Goal: Use online tool/utility: Utilize a website feature to perform a specific function

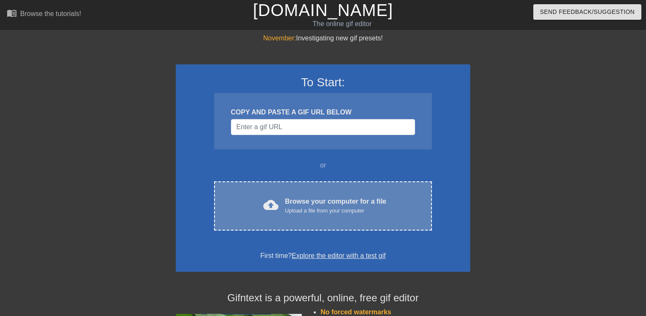
click at [316, 204] on div "Browse your computer for a file Upload a file from your computer" at bounding box center [335, 205] width 101 height 18
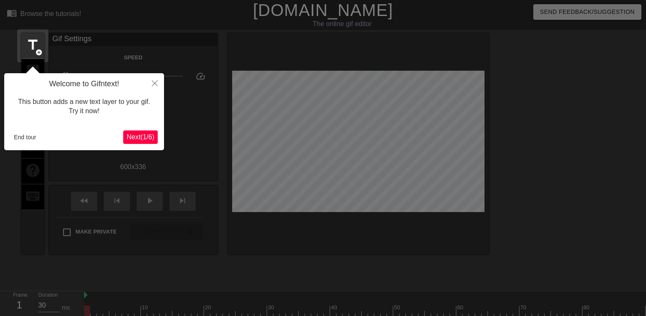
scroll to position [20, 0]
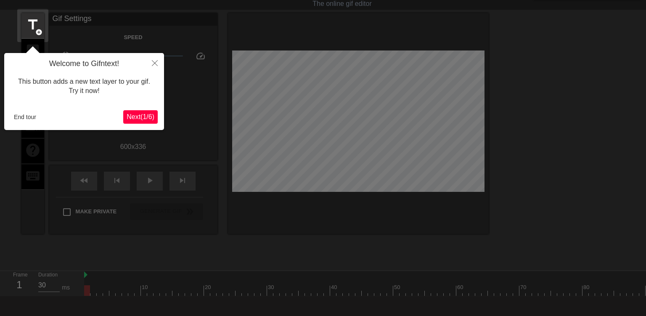
click at [139, 119] on span "Next ( 1 / 6 )" at bounding box center [140, 116] width 28 height 7
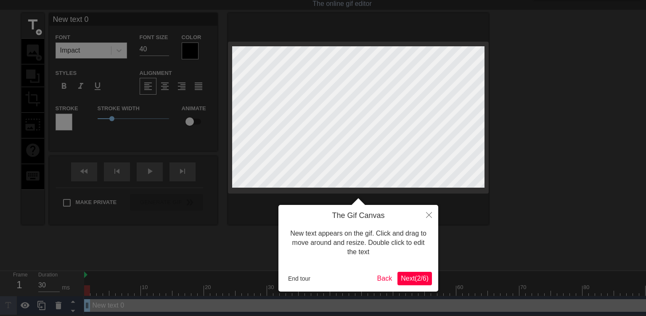
scroll to position [0, 0]
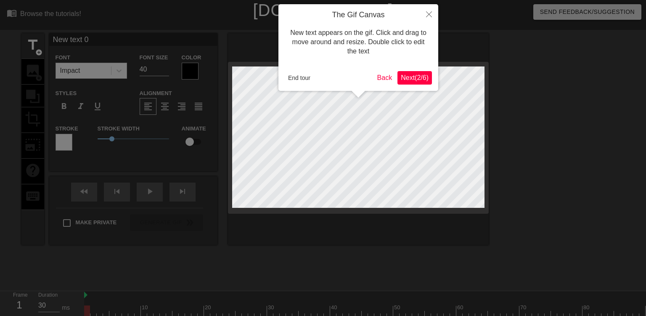
click at [419, 79] on span "Next ( 2 / 6 )" at bounding box center [415, 77] width 28 height 7
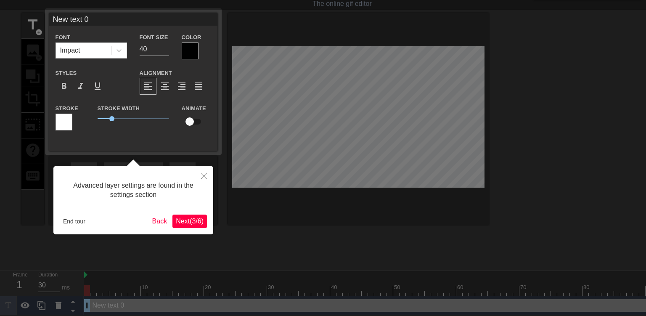
click at [192, 220] on span "Next ( 3 / 6 )" at bounding box center [190, 220] width 28 height 7
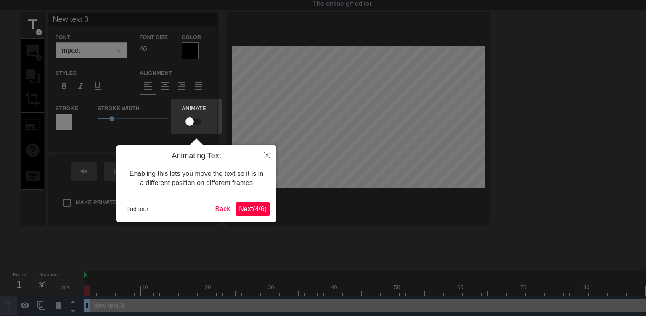
scroll to position [0, 0]
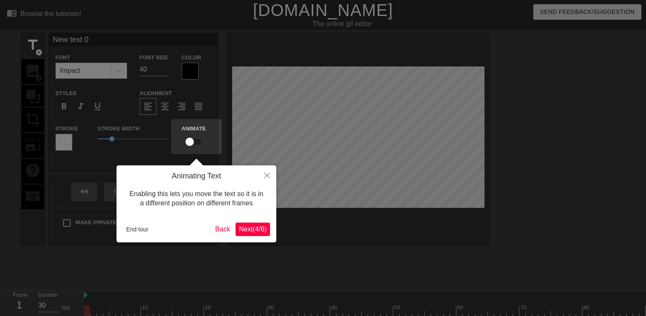
click at [260, 229] on span "Next ( 4 / 6 )" at bounding box center [253, 228] width 28 height 7
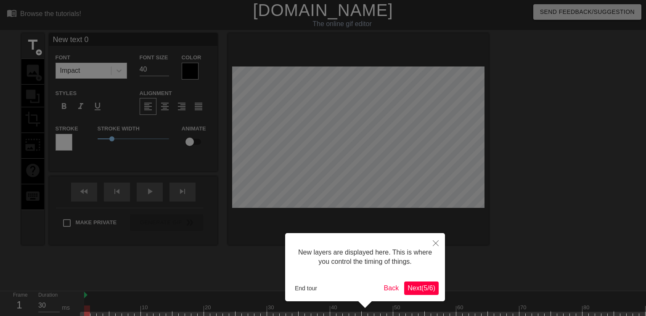
scroll to position [27, 0]
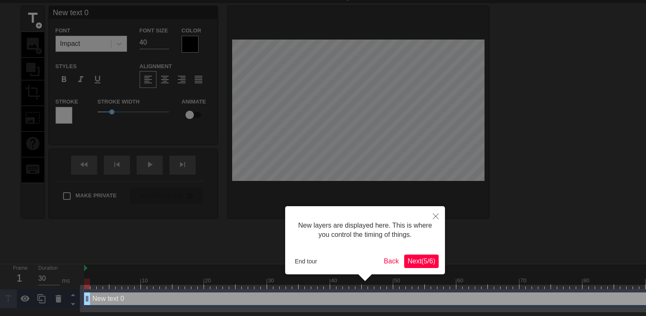
click at [411, 262] on span "Next ( 5 / 6 )" at bounding box center [421, 260] width 28 height 7
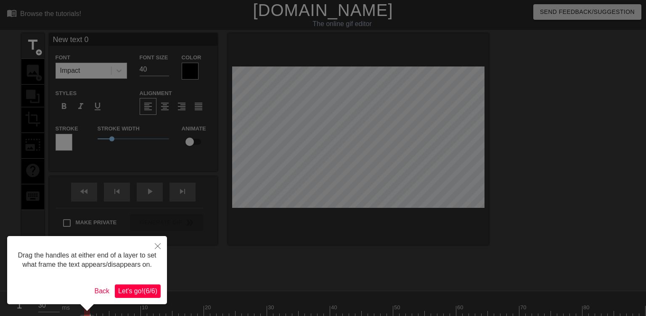
click at [150, 290] on span "Let's go! ( 6 / 6 )" at bounding box center [137, 290] width 39 height 7
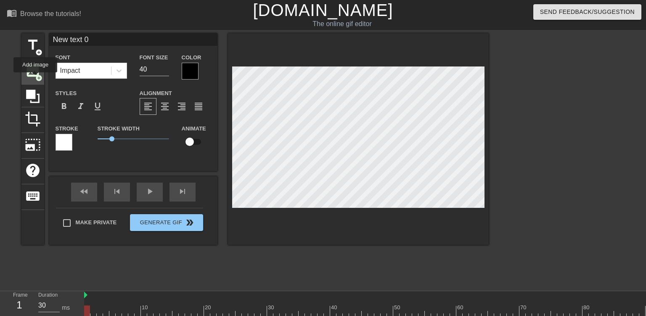
click at [35, 78] on span "add_circle" at bounding box center [38, 77] width 7 height 7
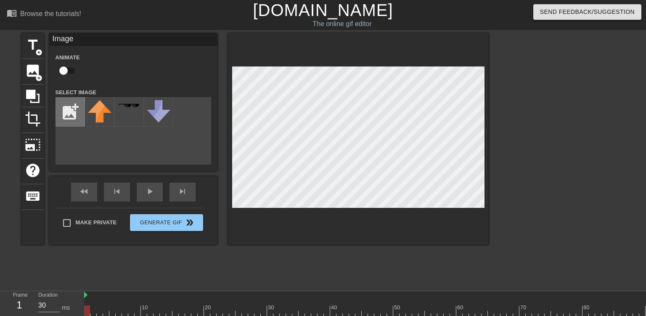
click at [79, 124] on input "file" at bounding box center [70, 111] width 29 height 29
type input "C:\fakepath\1000005164.png"
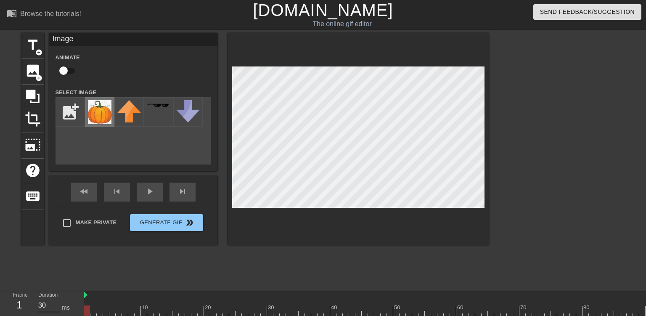
click at [102, 123] on img at bounding box center [100, 112] width 24 height 24
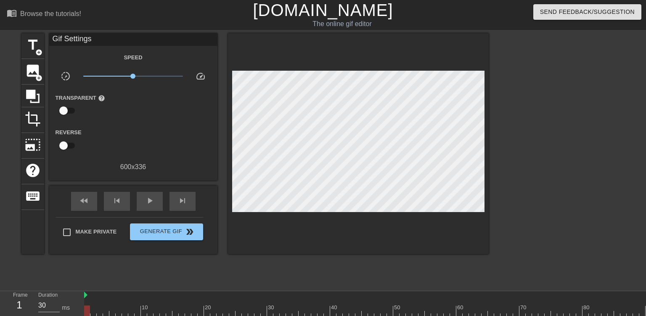
click at [381, 229] on div at bounding box center [358, 143] width 261 height 221
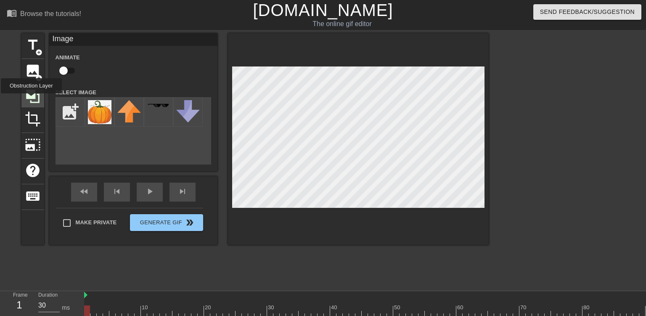
click at [31, 99] on icon at bounding box center [33, 96] width 16 height 16
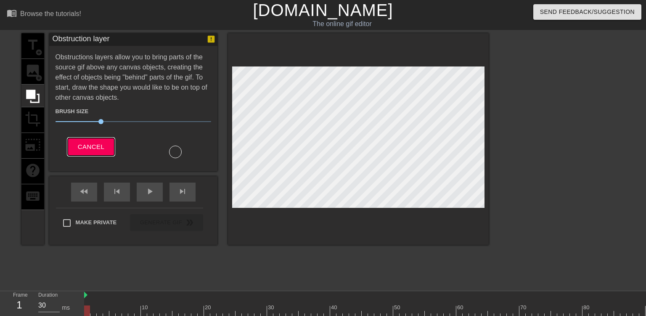
click at [102, 144] on span "Cancel" at bounding box center [91, 146] width 26 height 11
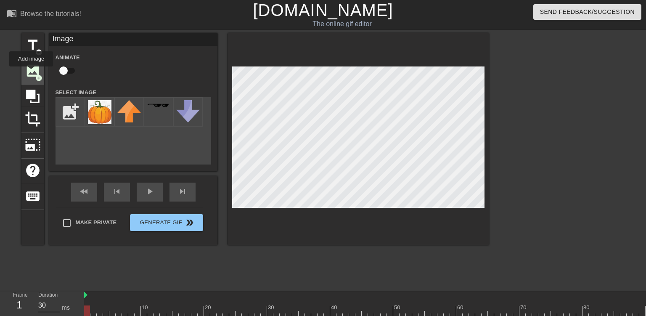
click at [31, 72] on span "image" at bounding box center [33, 71] width 16 height 16
click at [164, 111] on div at bounding box center [158, 111] width 29 height 29
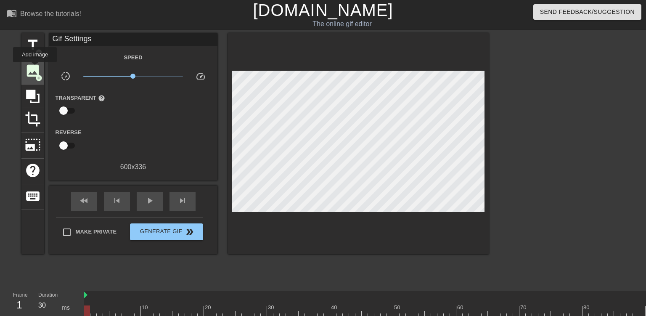
click at [35, 68] on span "image" at bounding box center [33, 71] width 16 height 16
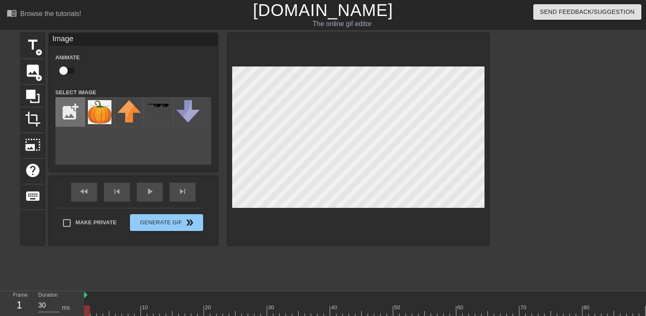
click at [70, 112] on input "file" at bounding box center [70, 111] width 29 height 29
type input "C:\fakepath\1000005164-removebg-preview.png"
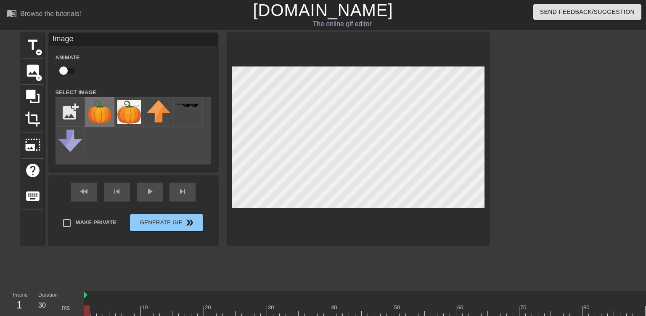
click at [108, 115] on img at bounding box center [100, 112] width 24 height 24
click at [66, 71] on input "checkbox" at bounding box center [64, 71] width 48 height 16
checkbox input "true"
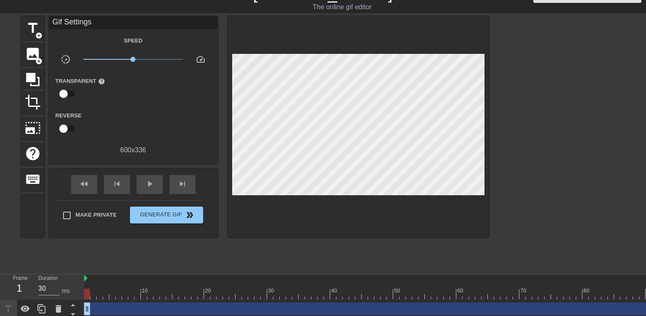
scroll to position [21, 0]
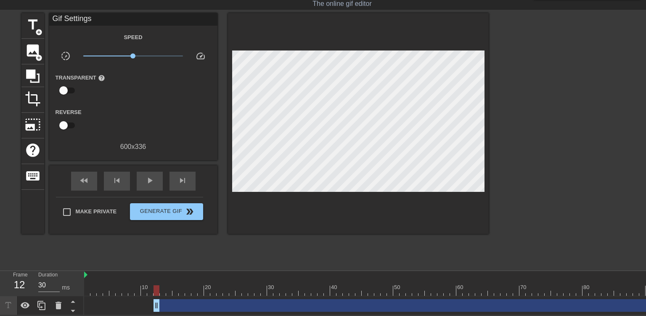
drag, startPoint x: 88, startPoint y: 308, endPoint x: 158, endPoint y: 311, distance: 70.2
click at [158, 311] on html "menu_book Browse the tutorials! Gifntext.com The online gif editor Send Feedbac…" at bounding box center [323, 147] width 646 height 335
click at [31, 51] on span "image" at bounding box center [33, 50] width 16 height 16
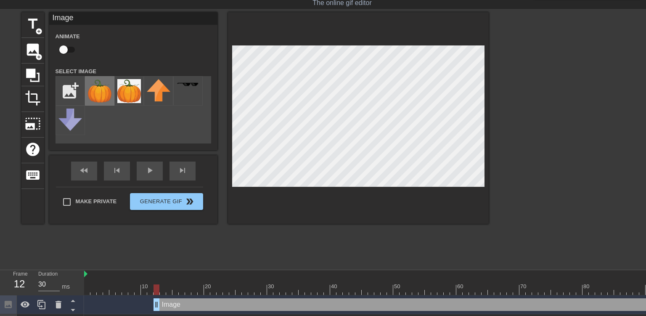
click at [97, 89] on img at bounding box center [100, 91] width 24 height 24
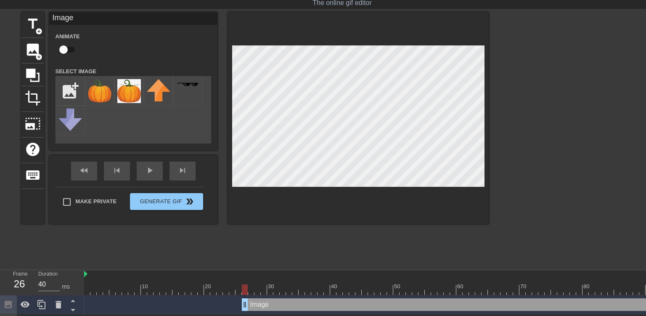
drag, startPoint x: 159, startPoint y: 308, endPoint x: 244, endPoint y: 306, distance: 85.3
click at [244, 306] on div "Image drag_handle drag_handle" at bounding box center [494, 304] width 504 height 13
type input "30"
drag, startPoint x: 243, startPoint y: 306, endPoint x: 160, endPoint y: 312, distance: 83.0
click at [160, 312] on html "menu_book Browse the tutorials! Gifntext.com The online gif editor Send Feedbac…" at bounding box center [323, 156] width 646 height 354
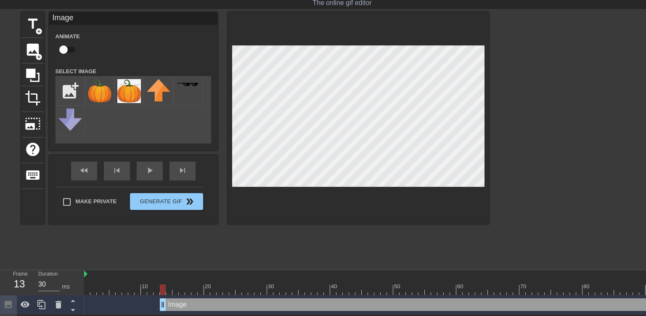
click at [503, 182] on div "title add_circle image add_circle crop photo_size_select_large help keyboard Im…" at bounding box center [323, 138] width 646 height 252
click at [70, 52] on input "checkbox" at bounding box center [64, 50] width 48 height 16
checkbox input "true"
drag, startPoint x: 161, startPoint y: 303, endPoint x: 169, endPoint y: 303, distance: 8.4
click at [169, 303] on div "Image drag_handle drag_handle" at bounding box center [456, 304] width 580 height 13
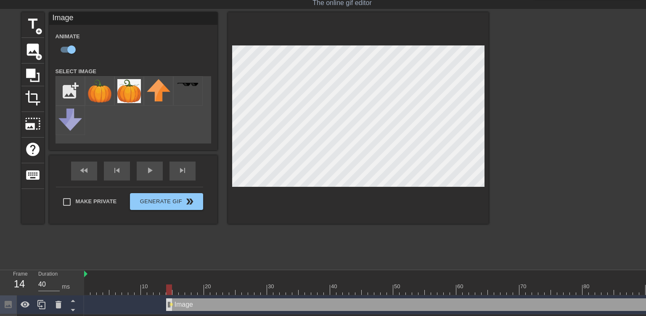
click at [169, 303] on div "Image drag_handle drag_handle" at bounding box center [456, 304] width 580 height 13
drag, startPoint x: 169, startPoint y: 303, endPoint x: 175, endPoint y: 303, distance: 5.9
click at [175, 303] on div "Image drag_handle drag_handle" at bounding box center [459, 304] width 574 height 13
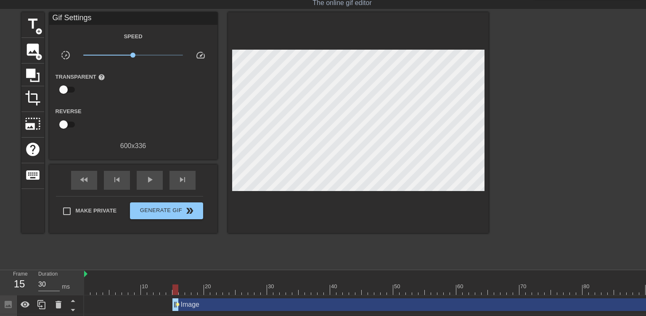
click at [178, 303] on span "lens" at bounding box center [178, 304] width 4 height 4
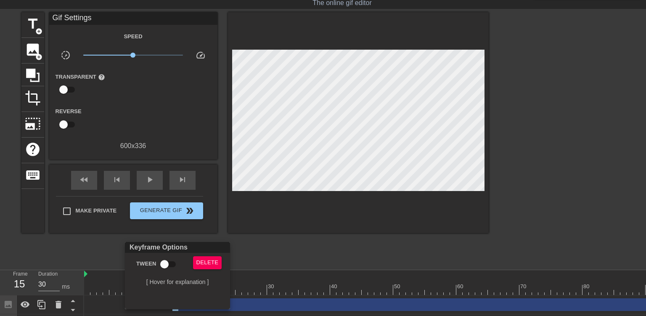
click at [255, 241] on div at bounding box center [323, 158] width 646 height 316
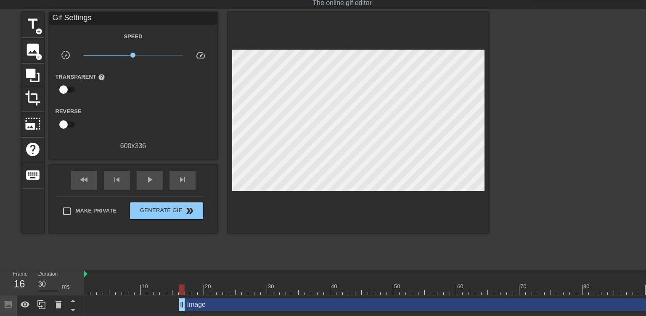
click at [179, 300] on div "Image drag_handle drag_handle" at bounding box center [462, 304] width 567 height 13
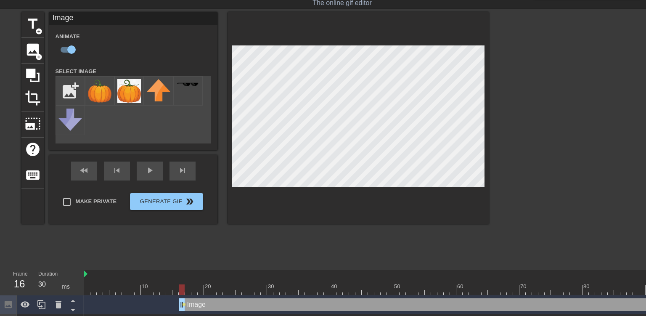
click at [85, 274] on div at bounding box center [415, 274] width 662 height 8
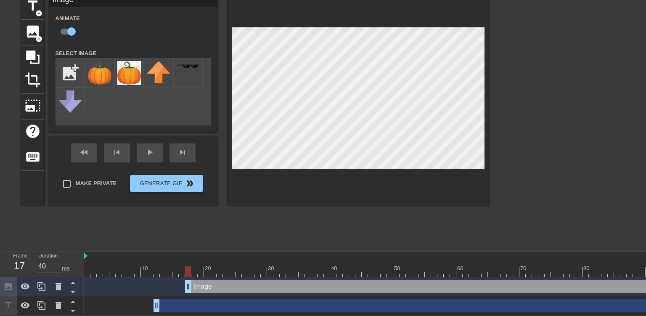
drag, startPoint x: 182, startPoint y: 291, endPoint x: 189, endPoint y: 291, distance: 6.3
click at [189, 291] on div "Image drag_handle drag_handle" at bounding box center [465, 286] width 561 height 13
click at [192, 290] on div "Image drag_handle drag_handle" at bounding box center [468, 286] width 555 height 13
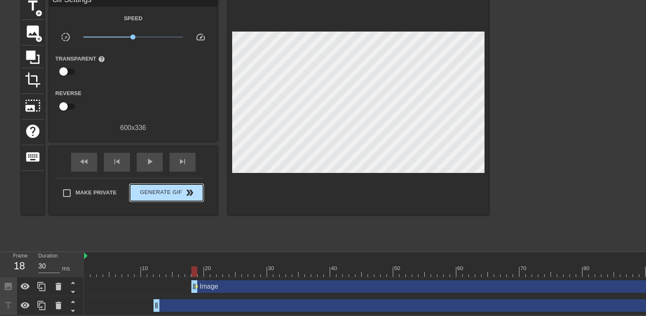
click at [147, 178] on div "Make Private Generate Gif double_arrow" at bounding box center [129, 194] width 147 height 33
click at [147, 158] on span "play_arrow" at bounding box center [150, 161] width 10 height 10
click at [147, 158] on span "pause" at bounding box center [150, 161] width 10 height 10
click at [147, 158] on span "play_arrow" at bounding box center [150, 161] width 10 height 10
click at [147, 158] on span "pause" at bounding box center [150, 161] width 10 height 10
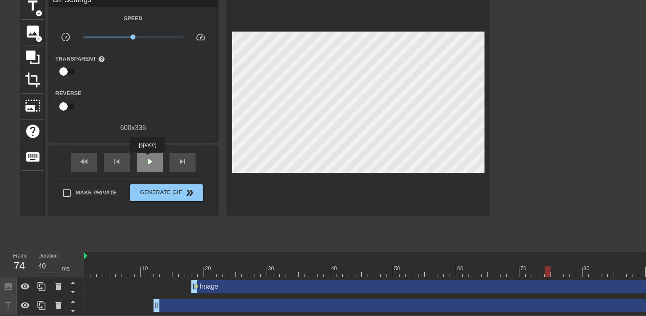
click at [147, 158] on span "play_arrow" at bounding box center [150, 161] width 10 height 10
click at [142, 162] on div "pause" at bounding box center [150, 162] width 26 height 19
drag, startPoint x: 337, startPoint y: 269, endPoint x: 80, endPoint y: 287, distance: 257.4
click at [80, 287] on div "Frame 1 Duration 30 ms 10 20 30 40 50 60 70 80 90 100 Image drag_handle drag_ha…" at bounding box center [323, 283] width 646 height 63
drag, startPoint x: 203, startPoint y: 286, endPoint x: 171, endPoint y: 289, distance: 31.2
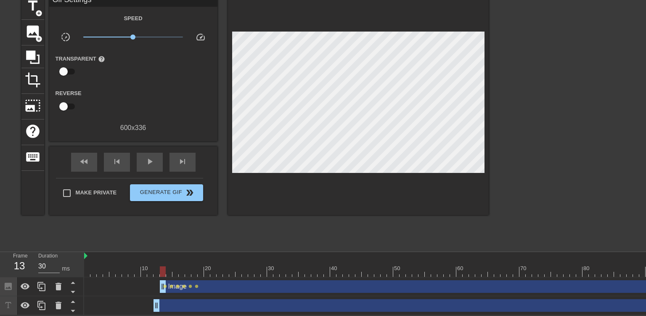
click at [171, 289] on div "Image drag_handle drag_handle" at bounding box center [437, 286] width 555 height 13
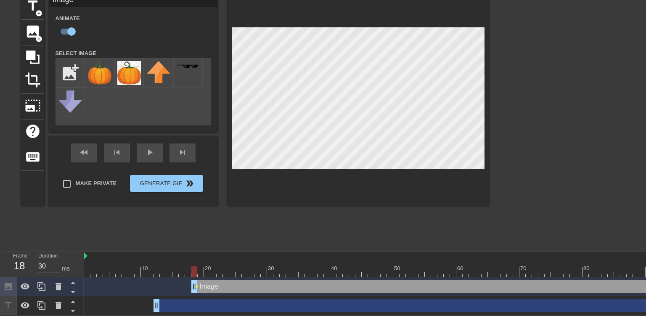
drag, startPoint x: 200, startPoint y: 284, endPoint x: 320, endPoint y: 280, distance: 119.8
click at [320, 280] on div "Image drag_handle drag_handle" at bounding box center [468, 286] width 555 height 13
drag, startPoint x: 192, startPoint y: 288, endPoint x: 155, endPoint y: 293, distance: 37.4
click at [155, 293] on div "Image drag_handle drag_handle lens lens lens lens lens lens" at bounding box center [415, 286] width 662 height 19
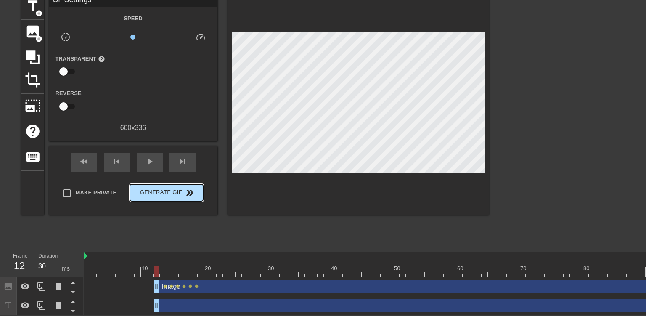
click at [144, 178] on div "Make Private Generate Gif double_arrow" at bounding box center [129, 194] width 147 height 33
click at [145, 159] on span "play_arrow" at bounding box center [150, 161] width 10 height 10
click at [145, 159] on span "pause" at bounding box center [150, 161] width 10 height 10
click at [135, 283] on div "Image drag_handle drag_handle lens lens lens lens lens lens" at bounding box center [415, 286] width 662 height 13
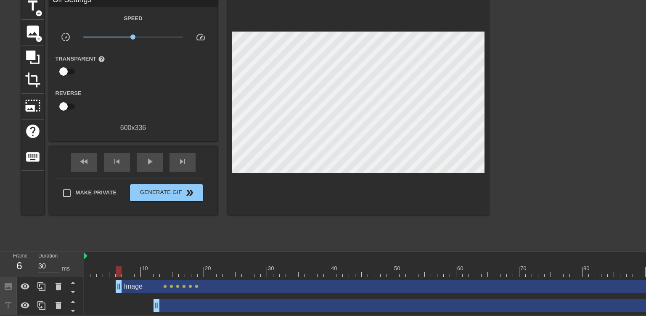
drag, startPoint x: 154, startPoint y: 288, endPoint x: 119, endPoint y: 295, distance: 36.3
click at [119, 295] on div "Image drag_handle drag_handle lens lens lens lens lens lens" at bounding box center [415, 286] width 662 height 19
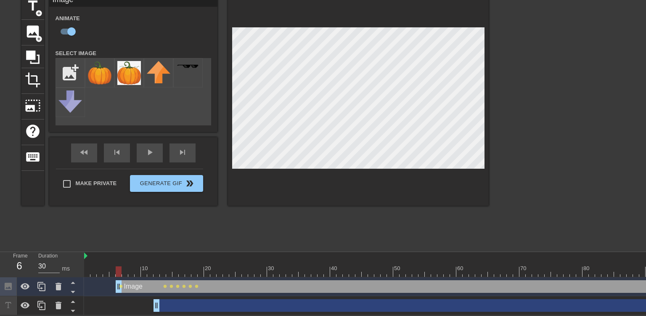
click at [559, 177] on div "title add_circle image add_circle crop photo_size_select_large help keyboard Im…" at bounding box center [323, 120] width 646 height 252
drag, startPoint x: 119, startPoint y: 287, endPoint x: 146, endPoint y: 285, distance: 27.4
click at [146, 285] on div "Image drag_handle drag_handle" at bounding box center [443, 286] width 605 height 13
drag, startPoint x: 144, startPoint y: 285, endPoint x: 202, endPoint y: 287, distance: 58.0
click at [202, 287] on div "Image drag_handle drag_handle" at bounding box center [472, 286] width 548 height 13
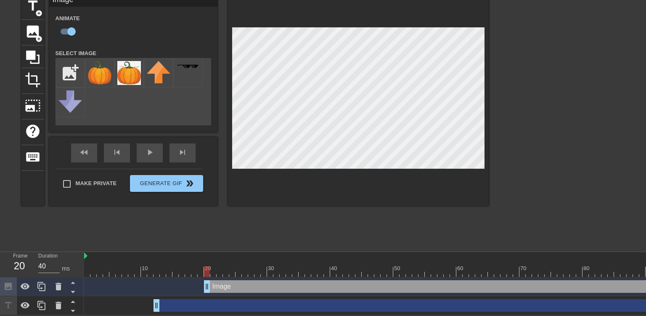
drag, startPoint x: 200, startPoint y: 290, endPoint x: 210, endPoint y: 290, distance: 9.2
click at [210, 290] on div "Image drag_handle drag_handle" at bounding box center [475, 286] width 542 height 13
click at [209, 288] on div "Image drag_handle drag_handle" at bounding box center [415, 286] width 662 height 13
drag, startPoint x: 211, startPoint y: 288, endPoint x: 218, endPoint y: 288, distance: 6.7
click at [218, 288] on div "Image drag_handle drag_handle" at bounding box center [481, 286] width 530 height 13
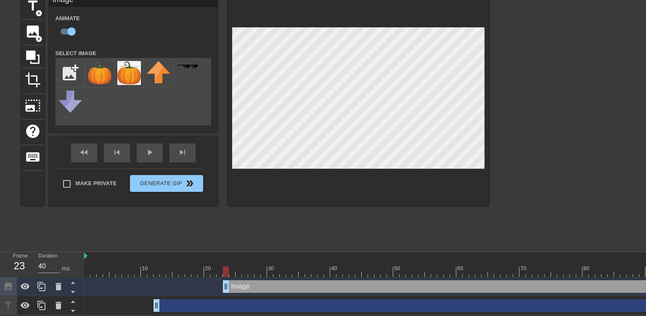
drag, startPoint x: 220, startPoint y: 289, endPoint x: 224, endPoint y: 290, distance: 4.3
click at [224, 290] on div "Image drag_handle drag_handle" at bounding box center [484, 286] width 523 height 13
drag, startPoint x: 225, startPoint y: 290, endPoint x: 230, endPoint y: 290, distance: 5.0
click at [230, 290] on div "Image drag_handle drag_handle" at bounding box center [487, 286] width 517 height 13
drag, startPoint x: 230, startPoint y: 290, endPoint x: 235, endPoint y: 290, distance: 4.2
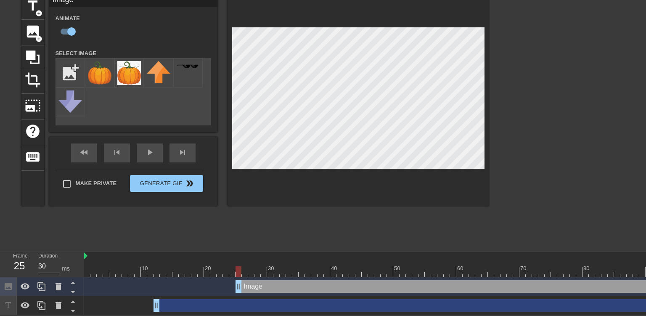
click at [235, 290] on div "Image drag_handle drag_handle" at bounding box center [415, 286] width 662 height 13
drag, startPoint x: 236, startPoint y: 288, endPoint x: 241, endPoint y: 289, distance: 5.1
click at [241, 289] on div "Image drag_handle drag_handle" at bounding box center [415, 286] width 662 height 13
drag, startPoint x: 246, startPoint y: 289, endPoint x: 252, endPoint y: 289, distance: 5.5
click at [252, 289] on div "Image drag_handle drag_handle" at bounding box center [497, 286] width 498 height 13
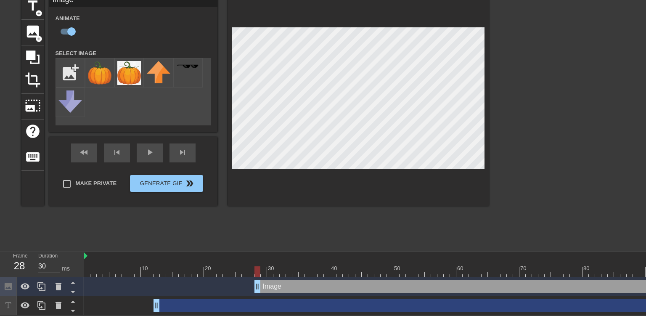
drag, startPoint x: 251, startPoint y: 290, endPoint x: 259, endPoint y: 290, distance: 7.6
click at [259, 290] on div "Image drag_handle drag_handle" at bounding box center [500, 286] width 492 height 13
drag, startPoint x: 258, startPoint y: 287, endPoint x: 263, endPoint y: 287, distance: 5.1
click at [263, 287] on div "Image drag_handle drag_handle" at bounding box center [503, 286] width 485 height 13
type input "30"
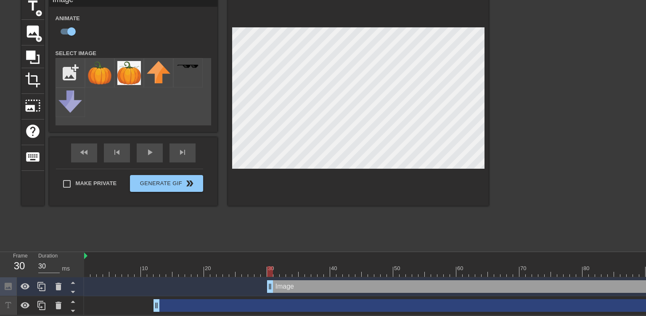
drag, startPoint x: 264, startPoint y: 288, endPoint x: 271, endPoint y: 288, distance: 6.7
click at [271, 288] on div "Image drag_handle drag_handle" at bounding box center [506, 286] width 479 height 13
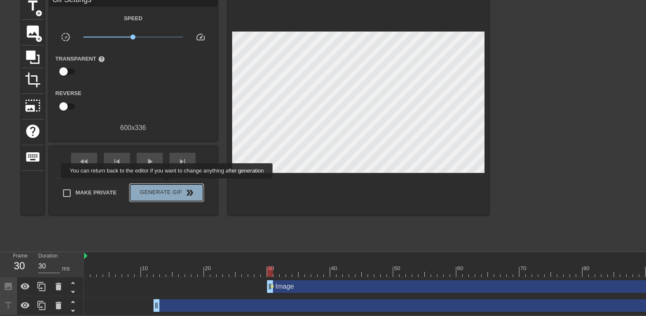
click at [168, 184] on button "Generate Gif double_arrow" at bounding box center [166, 192] width 73 height 17
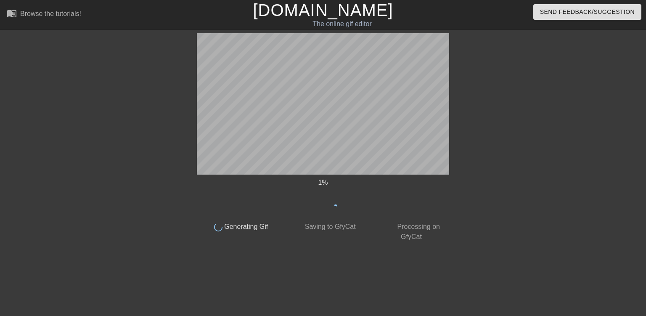
scroll to position [0, 0]
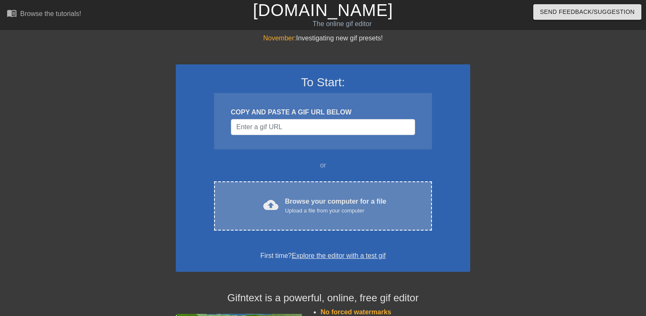
click at [306, 206] on div "Upload a file from your computer" at bounding box center [335, 210] width 101 height 8
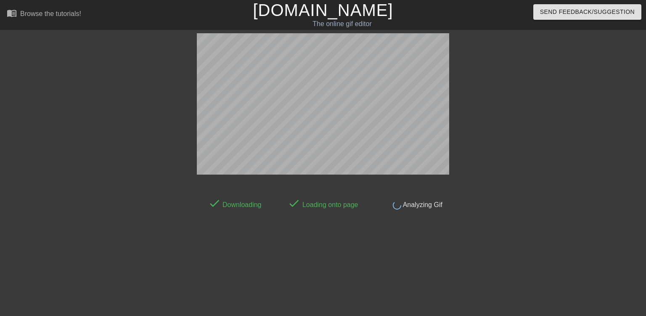
scroll to position [20, 0]
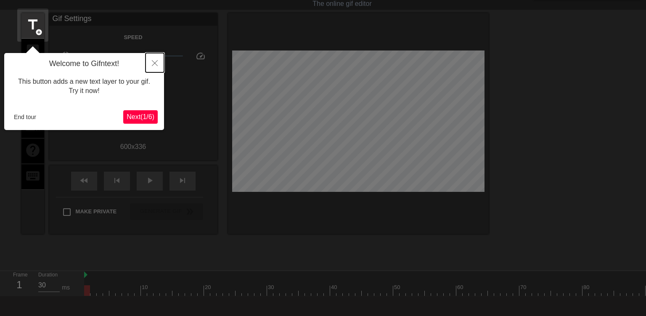
click at [156, 61] on icon "Close" at bounding box center [155, 63] width 6 height 6
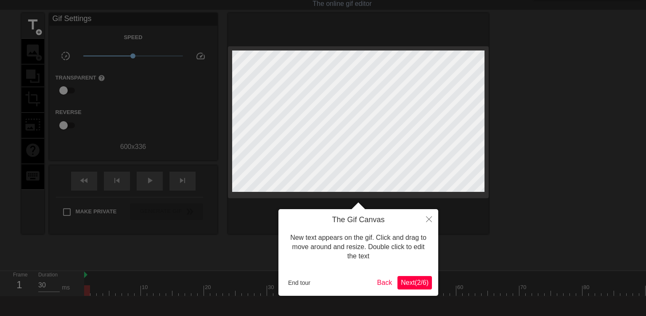
scroll to position [0, 0]
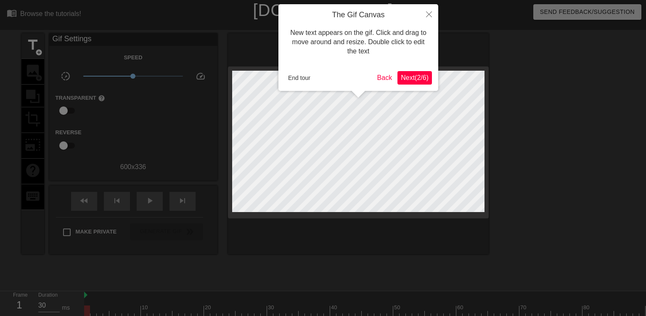
click at [29, 74] on div at bounding box center [323, 187] width 646 height 374
click at [293, 80] on button "End tour" at bounding box center [299, 77] width 29 height 13
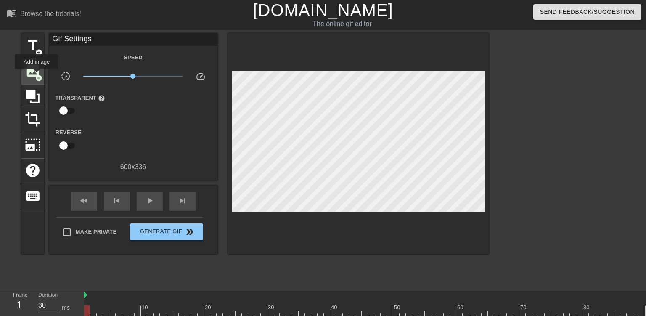
click at [37, 75] on span "add_circle" at bounding box center [38, 77] width 7 height 7
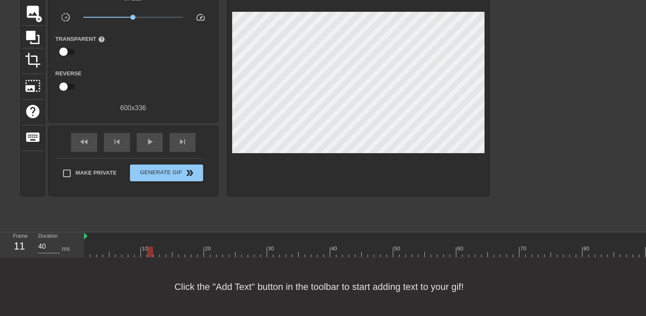
type input "30"
drag, startPoint x: 87, startPoint y: 249, endPoint x: 157, endPoint y: 250, distance: 70.2
click at [157, 250] on div at bounding box center [156, 251] width 6 height 11
click at [34, 21] on div "image add_circle" at bounding box center [32, 13] width 23 height 26
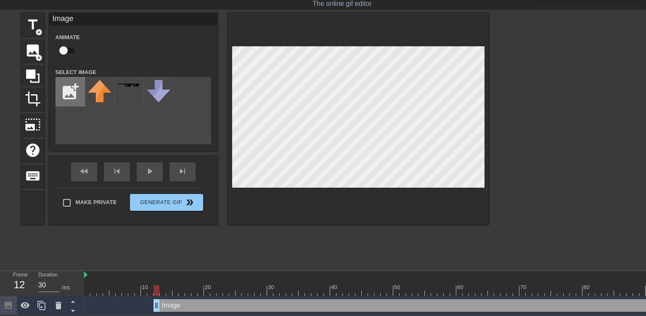
click at [70, 96] on input "file" at bounding box center [70, 91] width 29 height 29
type input "C:\fakepath\1000005164-removebg-preview.png"
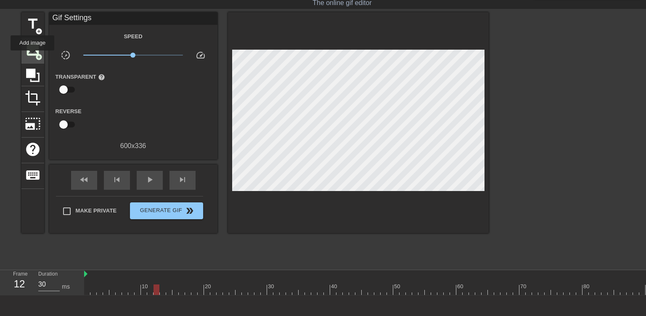
click at [32, 56] on span "image" at bounding box center [33, 50] width 16 height 16
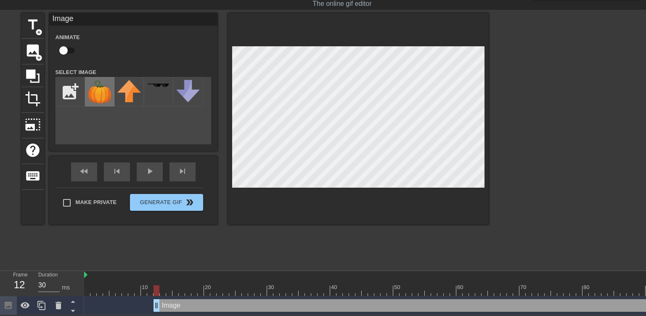
click at [94, 92] on img at bounding box center [100, 92] width 24 height 24
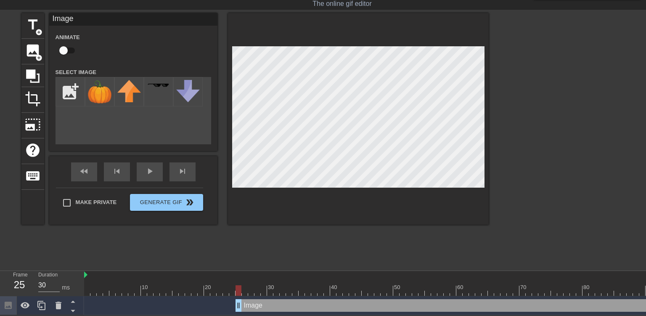
drag, startPoint x: 155, startPoint y: 305, endPoint x: 239, endPoint y: 300, distance: 83.8
click at [239, 300] on div "Image drag_handle drag_handle" at bounding box center [490, 305] width 511 height 13
type input "30"
drag, startPoint x: 240, startPoint y: 306, endPoint x: 158, endPoint y: 315, distance: 82.1
click at [158, 315] on html "menu_book Browse the tutorials! Gifntext.com The online gif editor Send Feedbac…" at bounding box center [323, 147] width 646 height 335
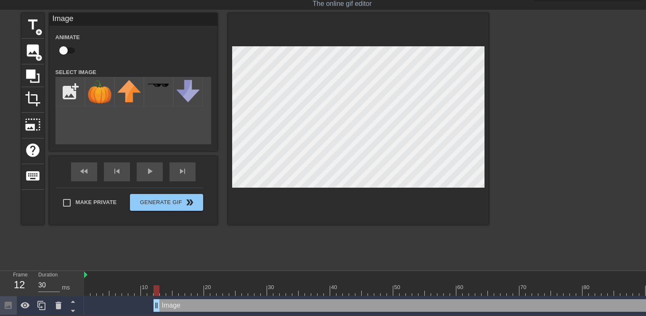
click at [497, 168] on div "title add_circle image add_circle crop photo_size_select_large help keyboard Im…" at bounding box center [323, 139] width 646 height 252
drag, startPoint x: 158, startPoint y: 305, endPoint x: 162, endPoint y: 305, distance: 4.6
click at [162, 305] on div "Image drag_handle drag_handle" at bounding box center [453, 305] width 586 height 13
click at [65, 53] on input "checkbox" at bounding box center [64, 50] width 48 height 16
checkbox input "true"
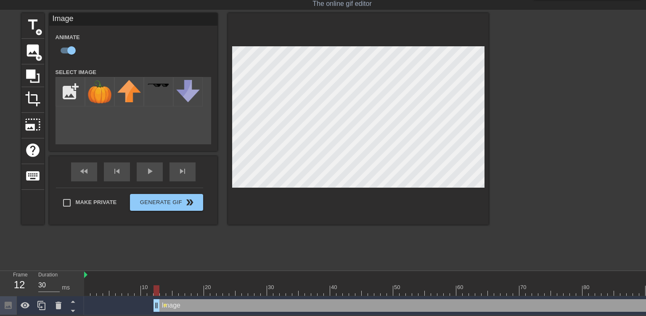
drag, startPoint x: 162, startPoint y: 302, endPoint x: 157, endPoint y: 302, distance: 5.0
click at [157, 302] on div "Image drag_handle drag_handle" at bounding box center [449, 305] width 593 height 13
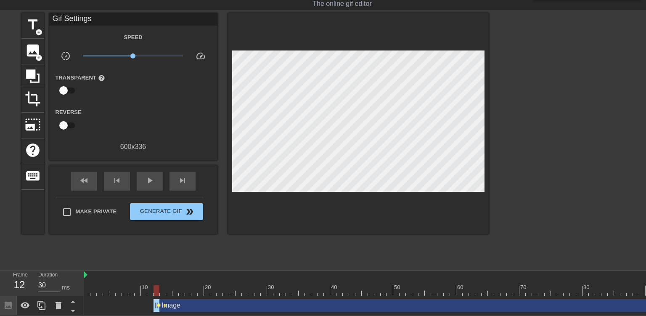
click at [157, 303] on span "lens" at bounding box center [159, 305] width 4 height 4
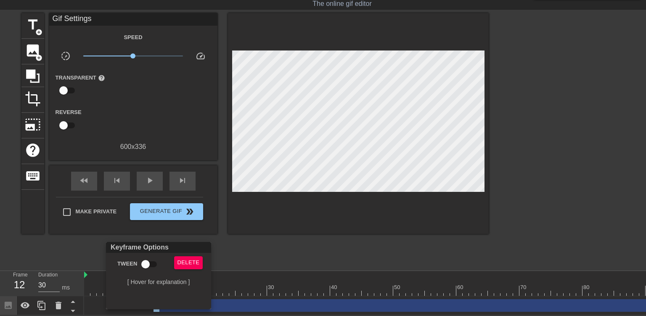
click at [278, 242] on div at bounding box center [323, 158] width 646 height 316
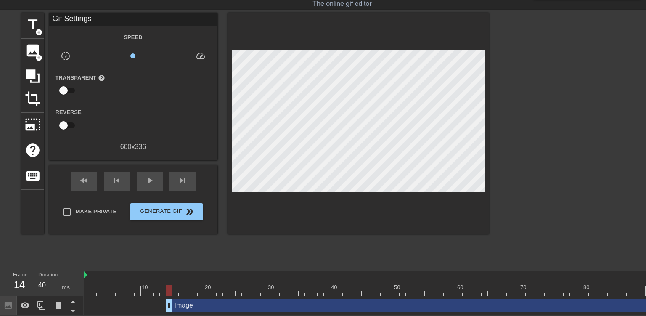
drag, startPoint x: 156, startPoint y: 300, endPoint x: 171, endPoint y: 299, distance: 14.3
click at [171, 299] on div "Image drag_handle drag_handle" at bounding box center [456, 305] width 580 height 13
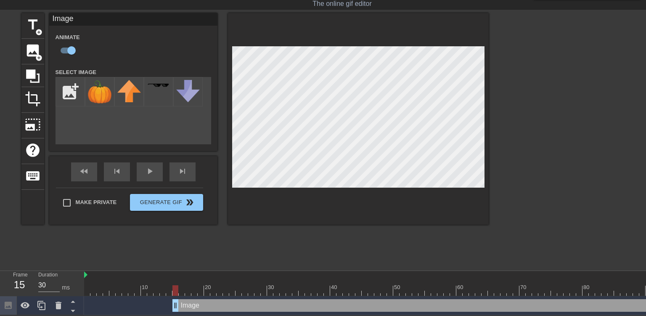
drag, startPoint x: 169, startPoint y: 307, endPoint x: 175, endPoint y: 307, distance: 6.3
click at [175, 307] on div "Image drag_handle drag_handle" at bounding box center [459, 305] width 574 height 13
click at [179, 306] on div "Image drag_handle drag_handle" at bounding box center [462, 305] width 567 height 13
click at [186, 305] on div "Image drag_handle drag_handle" at bounding box center [465, 305] width 561 height 13
drag, startPoint x: 190, startPoint y: 308, endPoint x: 196, endPoint y: 307, distance: 5.9
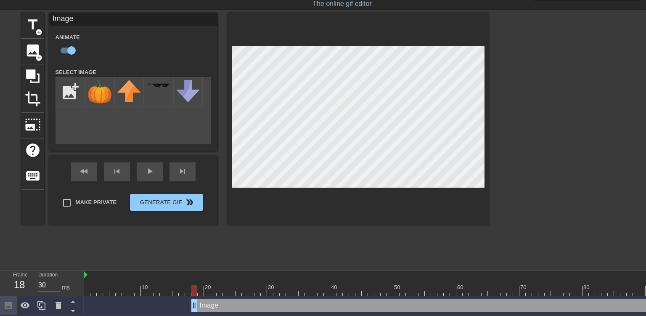
click at [196, 307] on div "Image drag_handle drag_handle" at bounding box center [468, 305] width 555 height 13
drag, startPoint x: 196, startPoint y: 308, endPoint x: 205, endPoint y: 307, distance: 8.9
click at [205, 307] on div "Image drag_handle drag_handle" at bounding box center [472, 305] width 548 height 13
drag, startPoint x: 202, startPoint y: 308, endPoint x: 208, endPoint y: 307, distance: 5.5
click at [208, 307] on div "Image drag_handle drag_handle" at bounding box center [475, 305] width 542 height 13
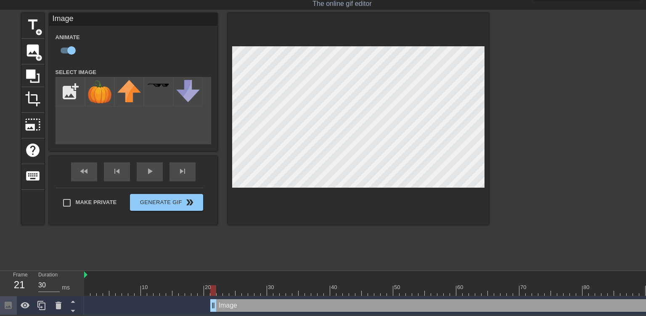
drag, startPoint x: 206, startPoint y: 306, endPoint x: 211, endPoint y: 306, distance: 5.5
click at [211, 306] on div "Image drag_handle drag_handle" at bounding box center [478, 305] width 536 height 13
drag, startPoint x: 213, startPoint y: 306, endPoint x: 221, endPoint y: 305, distance: 8.5
click at [221, 305] on div "Image drag_handle drag_handle" at bounding box center [481, 305] width 530 height 13
click at [146, 174] on span "play_arrow" at bounding box center [150, 171] width 10 height 10
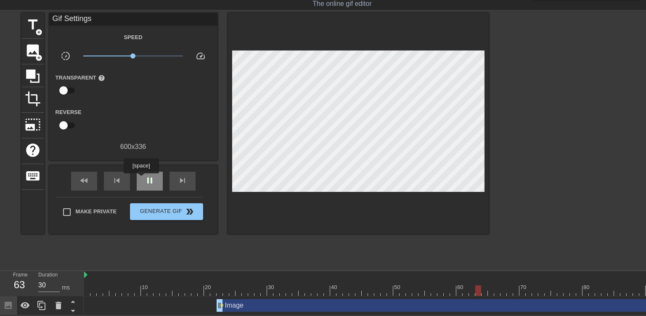
click at [141, 179] on div "pause" at bounding box center [150, 180] width 26 height 19
drag, startPoint x: 221, startPoint y: 303, endPoint x: 195, endPoint y: 305, distance: 26.2
click at [195, 305] on div "Image drag_handle drag_handle lens" at bounding box center [415, 305] width 662 height 13
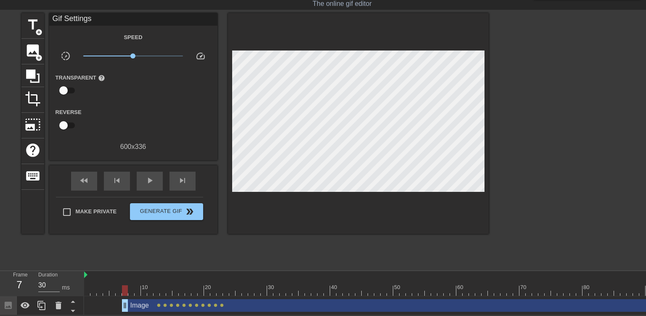
drag, startPoint x: 218, startPoint y: 307, endPoint x: 125, endPoint y: 314, distance: 92.7
click at [125, 314] on html "menu_book Browse the tutorials! Gifntext.com The online gif editor Send Feedbac…" at bounding box center [323, 147] width 646 height 335
click at [147, 186] on div "play_arrow" at bounding box center [150, 180] width 26 height 19
click at [147, 186] on div "pause" at bounding box center [150, 180] width 26 height 19
click at [124, 303] on div "Image drag_handle drag_handle" at bounding box center [434, 305] width 624 height 13
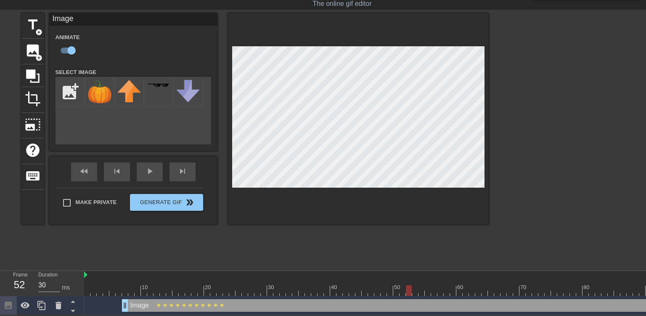
click at [228, 305] on div "Image drag_handle drag_handle" at bounding box center [434, 305] width 624 height 13
click at [228, 292] on div at bounding box center [415, 290] width 662 height 11
click at [231, 290] on div at bounding box center [415, 290] width 662 height 11
click at [238, 293] on div at bounding box center [415, 290] width 662 height 11
click at [245, 292] on div at bounding box center [415, 290] width 662 height 11
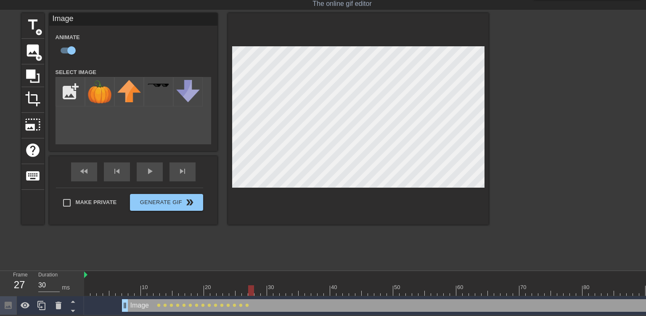
click at [251, 292] on div at bounding box center [415, 290] width 662 height 11
click at [257, 293] on div at bounding box center [415, 290] width 662 height 11
click at [265, 292] on div at bounding box center [415, 290] width 662 height 11
click at [268, 293] on div at bounding box center [415, 290] width 662 height 11
click at [277, 291] on div at bounding box center [415, 290] width 662 height 11
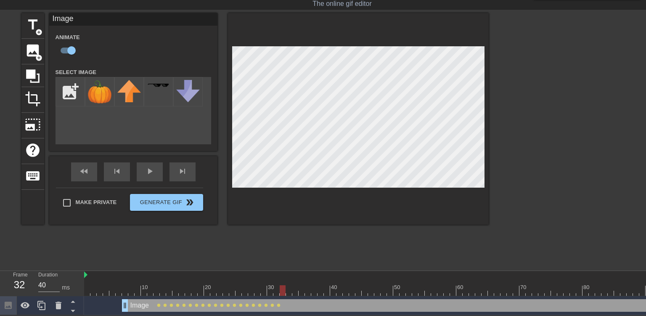
click at [283, 291] on div at bounding box center [415, 290] width 662 height 11
click at [290, 292] on div at bounding box center [415, 290] width 662 height 11
click at [293, 292] on div at bounding box center [415, 290] width 662 height 11
click at [300, 292] on div at bounding box center [415, 290] width 662 height 11
click at [308, 292] on div at bounding box center [415, 290] width 662 height 11
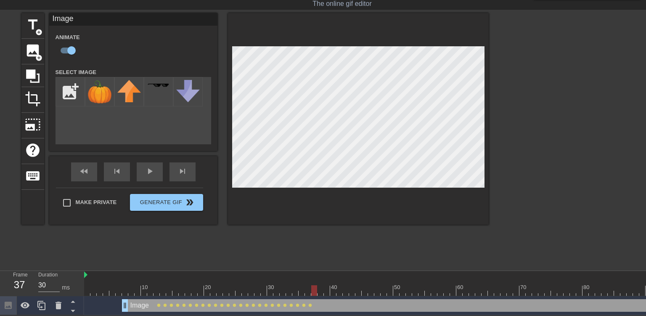
click at [314, 291] on div at bounding box center [415, 290] width 662 height 11
click at [321, 290] on div at bounding box center [415, 290] width 662 height 11
click at [326, 291] on div at bounding box center [415, 290] width 662 height 11
click at [333, 292] on div at bounding box center [415, 290] width 662 height 11
click at [340, 294] on div at bounding box center [415, 290] width 662 height 11
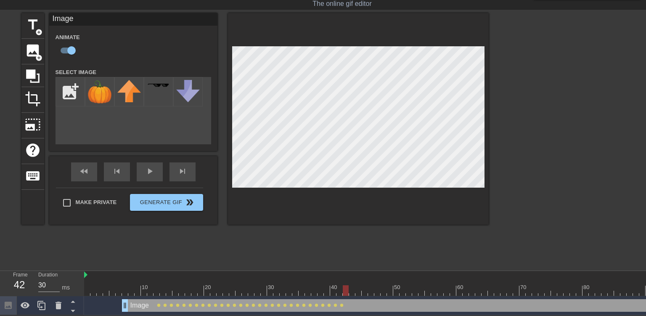
click at [345, 291] on div at bounding box center [415, 290] width 662 height 11
click at [351, 293] on div at bounding box center [415, 290] width 662 height 11
click at [361, 292] on div at bounding box center [415, 290] width 662 height 11
click at [364, 290] on div at bounding box center [415, 290] width 662 height 11
click at [370, 292] on div at bounding box center [415, 290] width 662 height 11
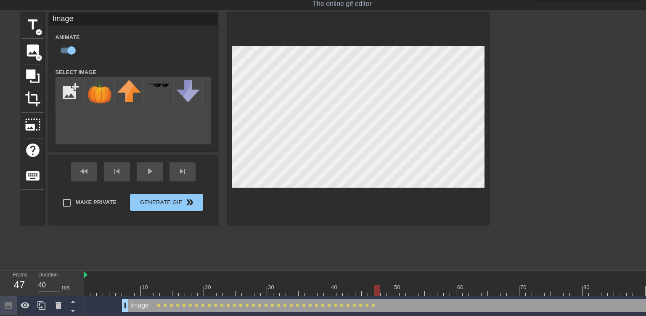
click at [378, 290] on div at bounding box center [415, 290] width 662 height 11
click at [385, 289] on div at bounding box center [415, 290] width 662 height 11
click at [389, 292] on div at bounding box center [415, 290] width 662 height 11
click at [396, 291] on div at bounding box center [415, 290] width 662 height 11
click at [402, 290] on div at bounding box center [415, 290] width 662 height 11
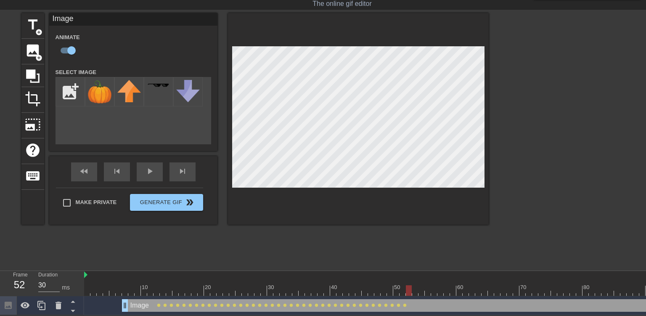
click at [411, 291] on div at bounding box center [415, 290] width 662 height 11
click at [414, 293] on div at bounding box center [415, 290] width 662 height 11
click at [421, 291] on div at bounding box center [415, 290] width 662 height 11
click at [58, 304] on icon at bounding box center [58, 305] width 6 height 8
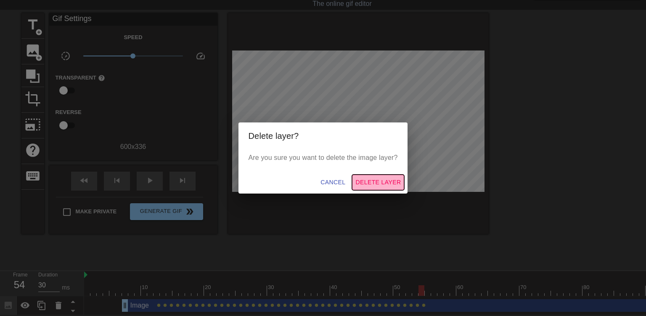
click at [394, 186] on span "Delete Layer" at bounding box center [377, 182] width 45 height 11
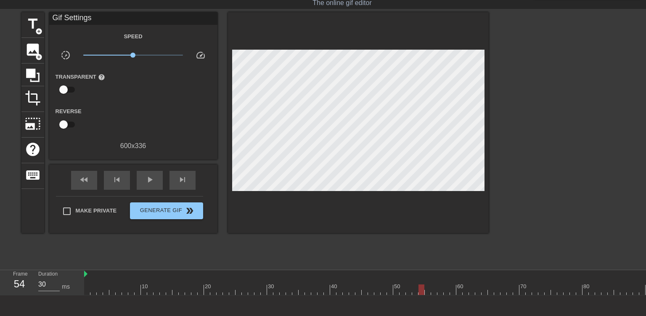
scroll to position [59, 0]
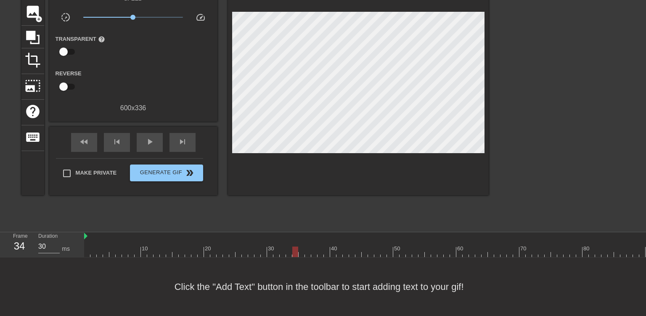
drag, startPoint x: 423, startPoint y: 249, endPoint x: 292, endPoint y: 251, distance: 131.1
click at [292, 251] on div at bounding box center [295, 251] width 6 height 11
type input "30"
drag, startPoint x: 206, startPoint y: 251, endPoint x: 317, endPoint y: 261, distance: 111.0
click at [317, 261] on div "menu_book Browse the tutorials! Gifntext.com The online gif editor Send Feedbac…" at bounding box center [323, 128] width 646 height 374
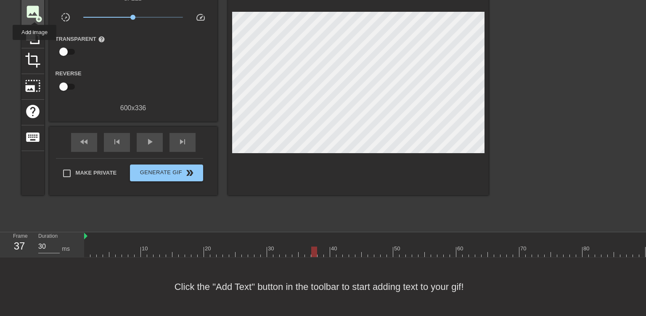
click at [34, 14] on span "image" at bounding box center [33, 12] width 16 height 16
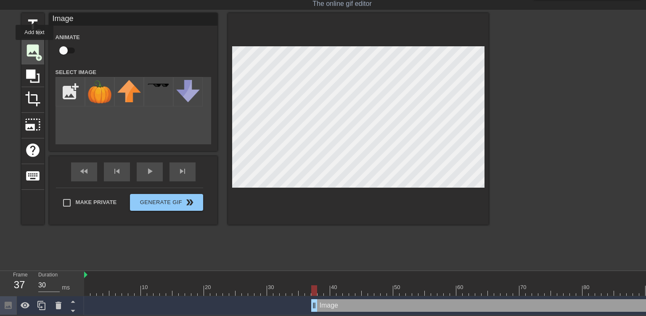
scroll to position [21, 0]
click at [78, 93] on input "file" at bounding box center [70, 91] width 29 height 29
type input "C:\fakepath\round-pumpkin_copy-removebg-preview.png"
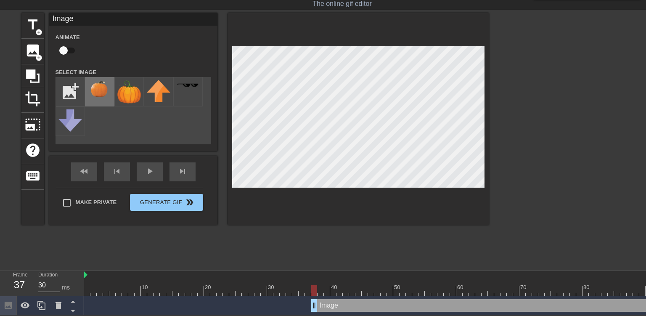
click at [103, 93] on img at bounding box center [100, 89] width 24 height 19
click at [62, 50] on input "checkbox" at bounding box center [64, 50] width 48 height 16
checkbox input "true"
drag, startPoint x: 315, startPoint y: 289, endPoint x: 308, endPoint y: 289, distance: 6.3
click at [308, 289] on div at bounding box center [308, 290] width 6 height 11
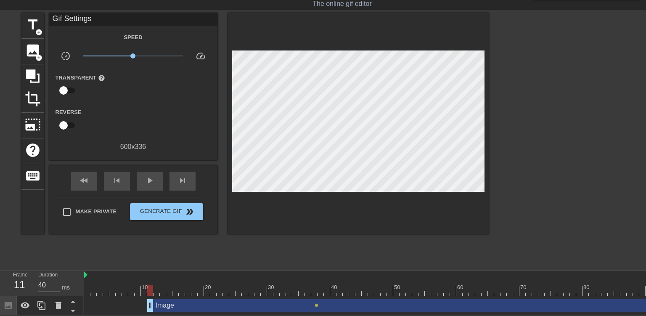
drag, startPoint x: 314, startPoint y: 305, endPoint x: 149, endPoint y: 310, distance: 164.4
click at [149, 310] on div "10 20 30 40 50 60 70 80 90 100 Image drag_handle drag_handle lens" at bounding box center [364, 293] width 561 height 44
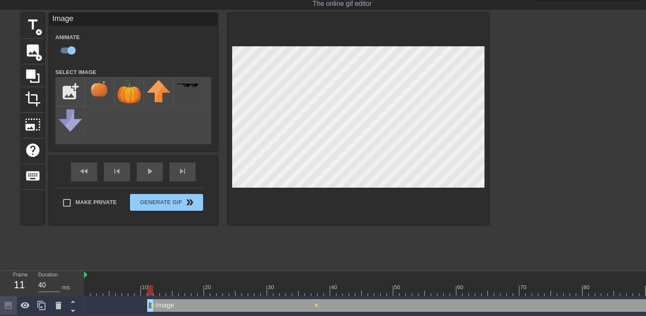
click at [519, 197] on div "title add_circle image add_circle crop photo_size_select_large help keyboard Im…" at bounding box center [323, 139] width 646 height 252
drag, startPoint x: 150, startPoint y: 307, endPoint x: 155, endPoint y: 308, distance: 4.6
click at [155, 308] on div "Image drag_handle drag_handle" at bounding box center [449, 305] width 593 height 13
drag, startPoint x: 155, startPoint y: 305, endPoint x: 161, endPoint y: 305, distance: 5.9
click at [161, 305] on div "Image drag_handle drag_handle" at bounding box center [453, 305] width 586 height 13
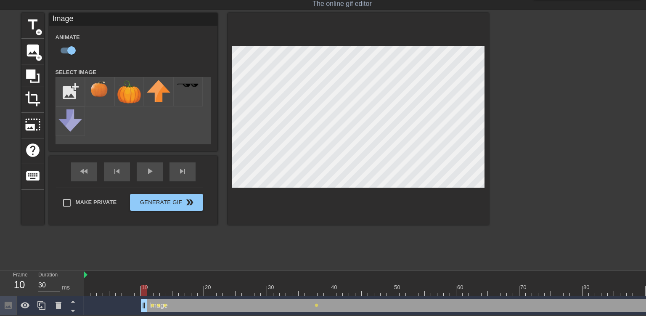
drag, startPoint x: 162, startPoint y: 306, endPoint x: 140, endPoint y: 308, distance: 22.4
click at [140, 308] on div "10 20 30 40 50 60 70 80 90 100 Image drag_handle drag_handle lens lens lens lens" at bounding box center [364, 293] width 561 height 44
click at [167, 292] on div at bounding box center [415, 290] width 662 height 11
click at [317, 292] on div at bounding box center [415, 290] width 662 height 11
click at [306, 290] on div at bounding box center [415, 290] width 662 height 11
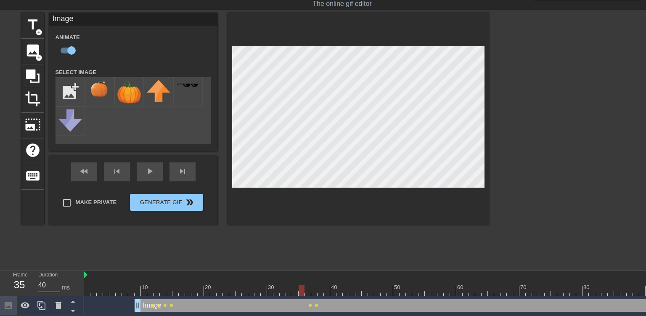
click at [300, 288] on div at bounding box center [415, 290] width 662 height 11
click at [293, 290] on div at bounding box center [415, 290] width 662 height 11
click at [288, 291] on div at bounding box center [415, 290] width 662 height 11
click at [295, 290] on div at bounding box center [415, 290] width 662 height 11
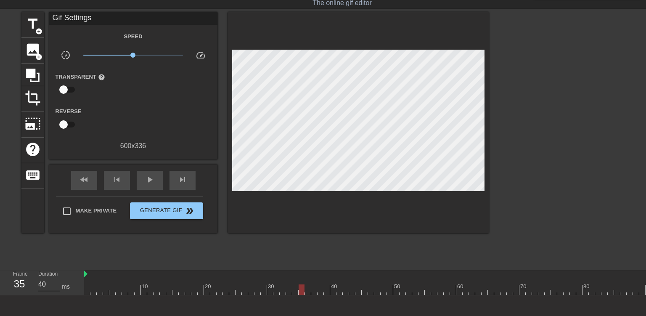
click at [302, 289] on div at bounding box center [415, 289] width 662 height 11
type input "30"
click at [291, 287] on div at bounding box center [415, 289] width 662 height 11
click at [295, 287] on div at bounding box center [415, 289] width 662 height 11
click at [27, 44] on span "image" at bounding box center [33, 50] width 16 height 16
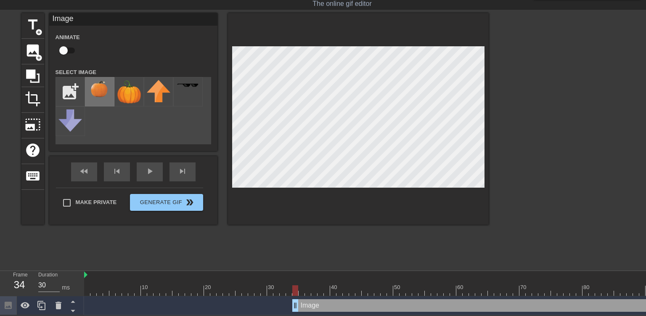
click at [97, 88] on img at bounding box center [100, 89] width 24 height 19
click at [288, 290] on div at bounding box center [415, 290] width 662 height 11
click at [296, 290] on div at bounding box center [415, 290] width 662 height 11
click at [65, 52] on input "checkbox" at bounding box center [64, 50] width 48 height 16
checkbox input "true"
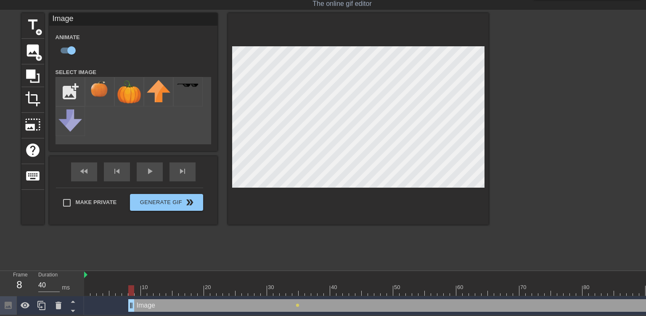
drag, startPoint x: 293, startPoint y: 307, endPoint x: 128, endPoint y: 315, distance: 165.4
click at [128, 315] on html "menu_book Browse the tutorials! Gifntext.com The online gif editor Send Feedbac…" at bounding box center [323, 147] width 646 height 335
click at [288, 293] on div at bounding box center [415, 290] width 662 height 11
click at [297, 292] on div at bounding box center [415, 290] width 662 height 11
click at [288, 294] on div at bounding box center [415, 290] width 662 height 11
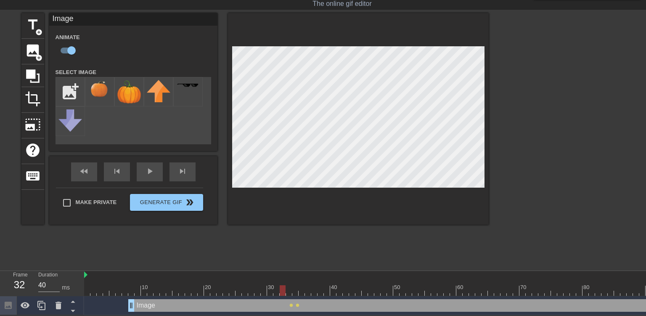
click at [283, 292] on div at bounding box center [415, 290] width 662 height 11
click at [278, 292] on div at bounding box center [415, 290] width 662 height 11
click at [270, 287] on div at bounding box center [415, 290] width 662 height 11
click at [263, 292] on div at bounding box center [415, 290] width 662 height 11
click at [258, 292] on div at bounding box center [415, 290] width 662 height 11
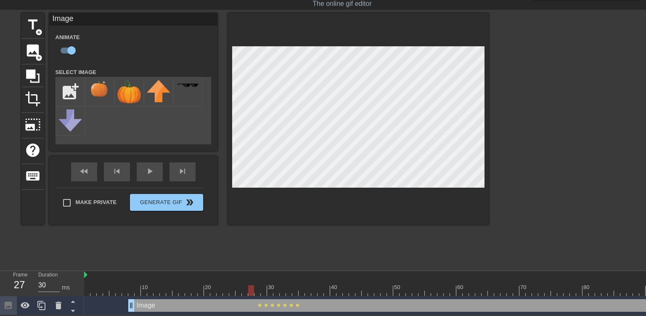
click at [251, 291] on div at bounding box center [415, 290] width 662 height 11
click at [245, 290] on div at bounding box center [415, 290] width 662 height 11
click at [237, 288] on div at bounding box center [415, 290] width 662 height 11
click at [231, 292] on div at bounding box center [415, 290] width 662 height 11
click at [224, 290] on div at bounding box center [415, 290] width 662 height 11
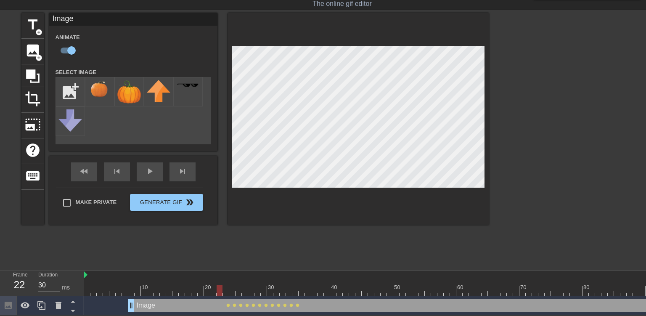
click at [219, 290] on div at bounding box center [415, 290] width 662 height 11
click at [212, 292] on div at bounding box center [415, 290] width 662 height 11
click at [207, 294] on div at bounding box center [415, 290] width 662 height 11
click at [201, 289] on div at bounding box center [415, 290] width 662 height 11
click at [194, 291] on div at bounding box center [415, 290] width 662 height 11
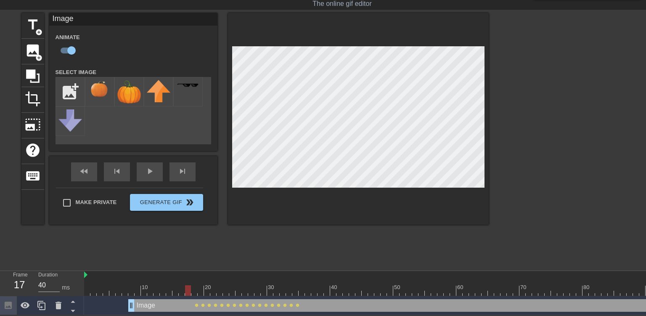
click at [185, 290] on div at bounding box center [415, 290] width 662 height 11
click at [181, 292] on div at bounding box center [415, 290] width 662 height 11
click at [177, 291] on div at bounding box center [415, 290] width 662 height 11
click at [167, 290] on div at bounding box center [415, 290] width 662 height 11
click at [162, 290] on div at bounding box center [415, 290] width 662 height 11
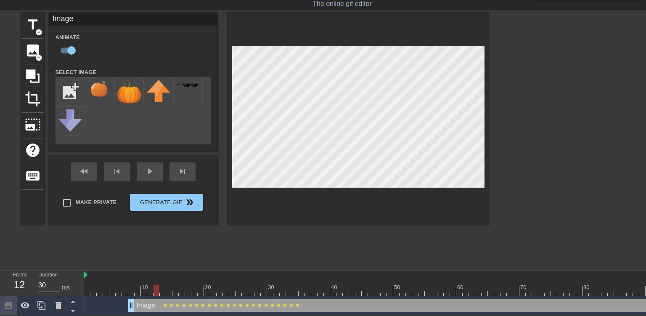
click at [155, 289] on div at bounding box center [415, 290] width 662 height 11
click at [150, 291] on div at bounding box center [415, 290] width 662 height 11
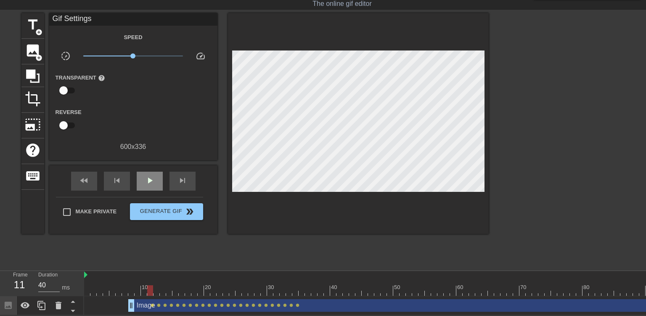
click at [146, 167] on div "fast_rewind skip_previous play_arrow skip_next" at bounding box center [133, 181] width 137 height 32
click at [148, 178] on span "play_arrow" at bounding box center [150, 180] width 10 height 10
click at [148, 178] on span "pause" at bounding box center [150, 180] width 10 height 10
click at [302, 294] on div at bounding box center [415, 290] width 662 height 11
click at [296, 292] on div at bounding box center [415, 290] width 662 height 11
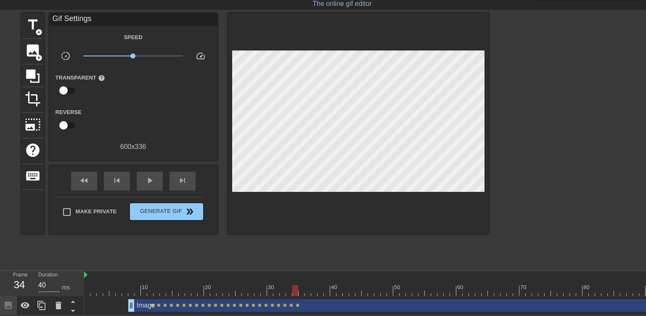
click at [303, 292] on div at bounding box center [415, 290] width 662 height 11
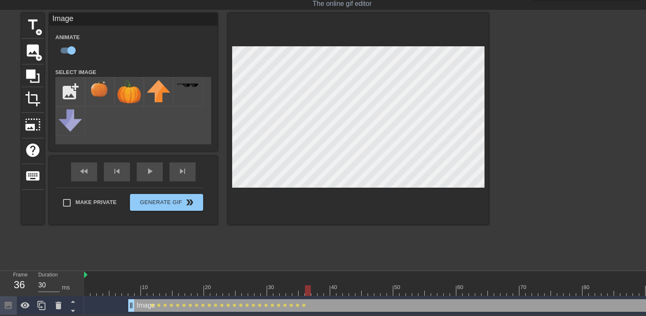
click at [307, 289] on div at bounding box center [415, 290] width 662 height 11
click at [316, 290] on div at bounding box center [415, 290] width 662 height 11
click at [321, 292] on div at bounding box center [415, 290] width 662 height 11
click at [314, 290] on div at bounding box center [415, 290] width 662 height 11
click at [310, 292] on div at bounding box center [415, 290] width 662 height 11
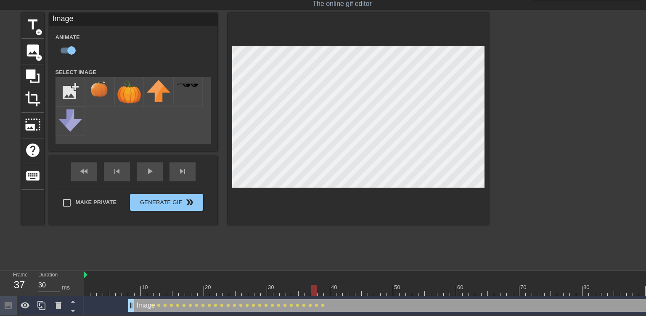
click at [315, 293] on div at bounding box center [415, 290] width 662 height 11
click at [322, 291] on div at bounding box center [415, 290] width 662 height 11
click at [327, 291] on div at bounding box center [415, 290] width 662 height 11
click at [332, 293] on div at bounding box center [415, 290] width 662 height 11
click at [341, 290] on div at bounding box center [415, 290] width 662 height 11
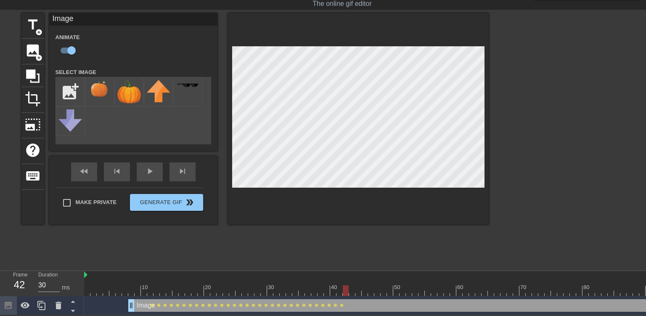
click at [347, 292] on div at bounding box center [415, 290] width 662 height 11
click at [352, 294] on div at bounding box center [415, 290] width 662 height 11
click at [357, 292] on div at bounding box center [415, 290] width 662 height 11
click at [365, 292] on div at bounding box center [415, 290] width 662 height 11
click at [371, 293] on div at bounding box center [415, 290] width 662 height 11
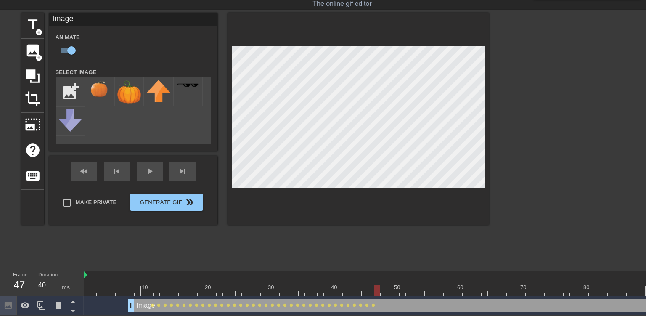
click at [377, 291] on div at bounding box center [415, 290] width 662 height 11
click at [383, 291] on div at bounding box center [415, 290] width 662 height 11
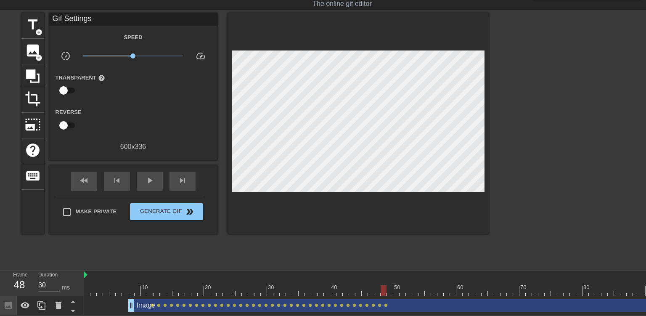
click at [390, 296] on div "Image drag_handle drag_handle lens lens lens lens lens lens lens lens lens lens…" at bounding box center [415, 305] width 662 height 19
click at [386, 286] on div at bounding box center [383, 290] width 6 height 11
click at [388, 286] on div at bounding box center [415, 290] width 662 height 11
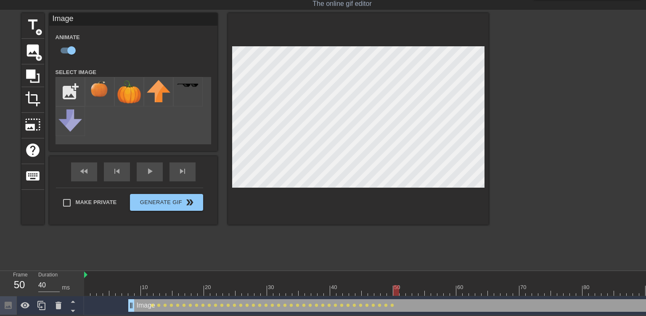
click at [396, 291] on div at bounding box center [415, 290] width 662 height 11
click at [403, 290] on div at bounding box center [415, 290] width 662 height 11
click at [408, 291] on div at bounding box center [415, 290] width 662 height 11
click at [416, 290] on div at bounding box center [415, 290] width 662 height 11
click at [420, 290] on div at bounding box center [415, 290] width 662 height 11
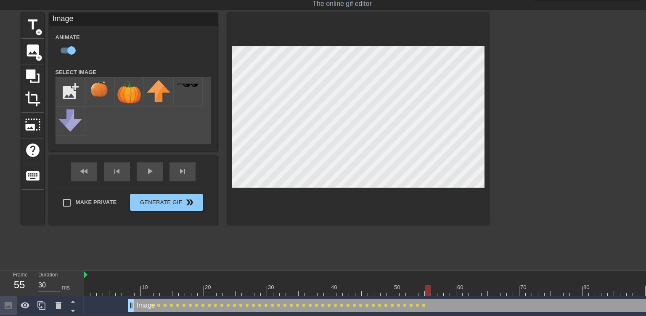
click at [428, 290] on div at bounding box center [415, 290] width 662 height 11
click at [433, 288] on div at bounding box center [415, 290] width 662 height 11
click at [440, 289] on div at bounding box center [415, 290] width 662 height 11
click at [446, 291] on div at bounding box center [415, 290] width 662 height 11
click at [453, 290] on div at bounding box center [415, 290] width 662 height 11
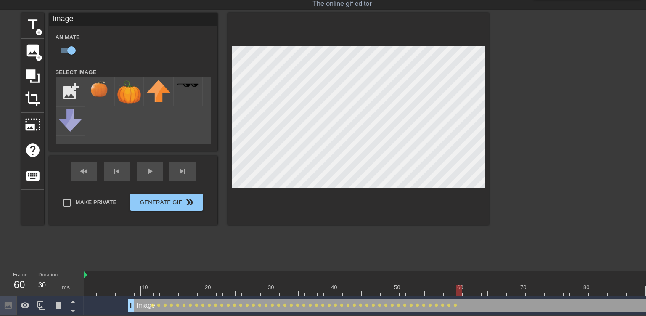
click at [460, 288] on div at bounding box center [415, 290] width 662 height 11
click at [464, 290] on div at bounding box center [415, 290] width 662 height 11
click at [470, 291] on div at bounding box center [415, 290] width 662 height 11
click at [478, 290] on div at bounding box center [415, 290] width 662 height 11
click at [485, 290] on div at bounding box center [415, 290] width 662 height 11
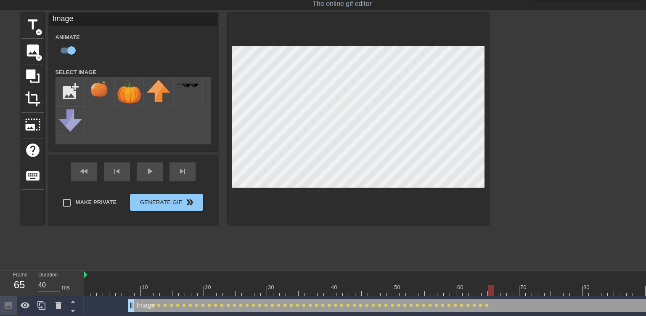
click at [491, 290] on div at bounding box center [415, 290] width 662 height 11
click at [497, 292] on div at bounding box center [415, 290] width 662 height 11
click at [505, 292] on div at bounding box center [415, 290] width 662 height 11
click at [510, 292] on div at bounding box center [415, 290] width 662 height 11
click at [516, 291] on div at bounding box center [415, 290] width 662 height 11
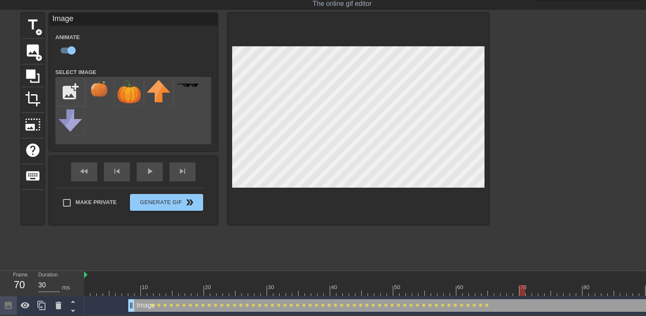
click at [524, 290] on div at bounding box center [415, 290] width 662 height 11
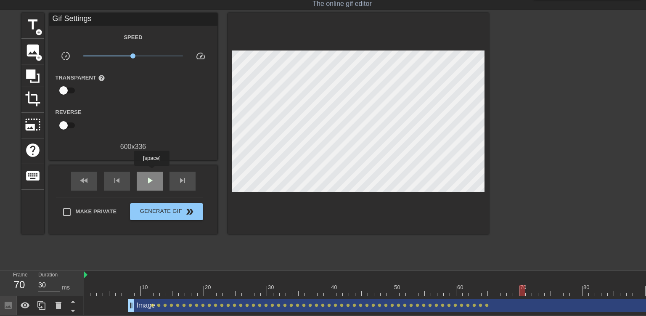
click at [151, 171] on div "play_arrow" at bounding box center [150, 180] width 26 height 19
click at [145, 182] on span "pause" at bounding box center [150, 180] width 10 height 10
drag, startPoint x: 129, startPoint y: 306, endPoint x: 147, endPoint y: 307, distance: 17.7
click at [147, 307] on div "Image drag_handle drag_handle lens lens lens lens lens lens lens lens lens lens…" at bounding box center [415, 305] width 662 height 13
click at [148, 184] on div "play_arrow" at bounding box center [150, 180] width 26 height 19
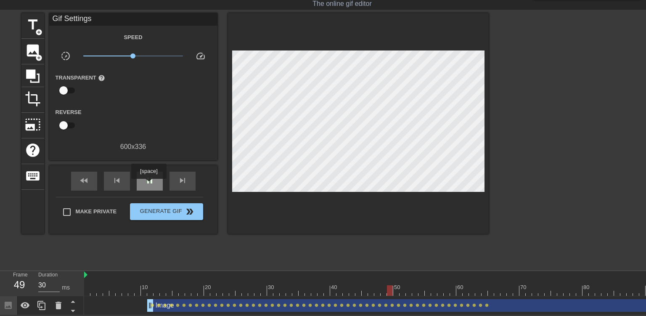
click at [148, 184] on div "pause" at bounding box center [150, 180] width 26 height 19
click at [485, 292] on div at bounding box center [415, 290] width 662 height 11
click at [477, 292] on div at bounding box center [415, 290] width 662 height 11
click at [470, 290] on div at bounding box center [415, 290] width 662 height 11
click at [464, 290] on div at bounding box center [415, 290] width 662 height 11
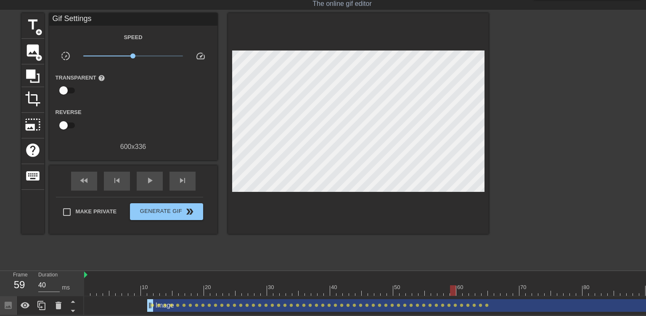
click at [450, 290] on div at bounding box center [415, 290] width 662 height 11
click at [460, 291] on div at bounding box center [415, 290] width 662 height 11
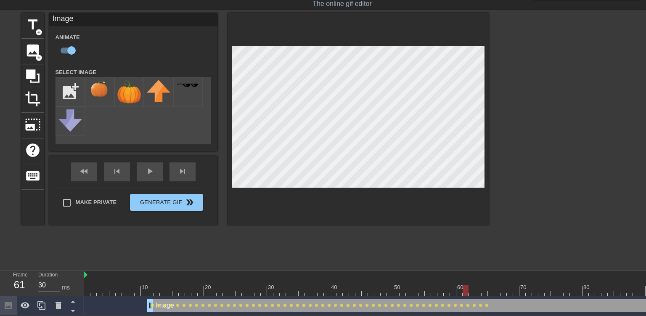
click at [466, 290] on div at bounding box center [415, 290] width 662 height 11
click at [459, 292] on div at bounding box center [415, 290] width 662 height 11
click at [453, 291] on div at bounding box center [415, 290] width 662 height 11
click at [459, 293] on div at bounding box center [415, 290] width 662 height 11
click at [466, 292] on div at bounding box center [415, 290] width 662 height 11
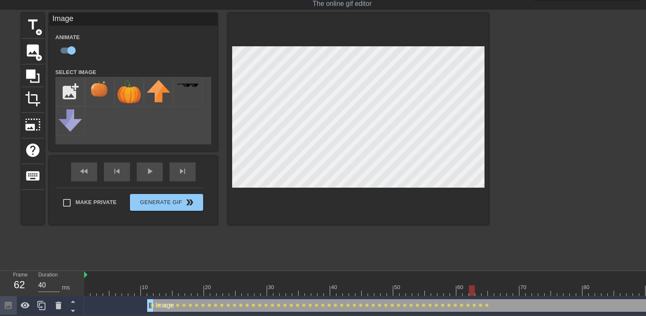
click at [472, 289] on div at bounding box center [415, 290] width 662 height 11
click at [480, 292] on div at bounding box center [415, 290] width 662 height 11
click at [483, 292] on div at bounding box center [415, 290] width 662 height 11
click at [492, 290] on div at bounding box center [415, 290] width 662 height 11
click at [495, 290] on div at bounding box center [415, 290] width 662 height 11
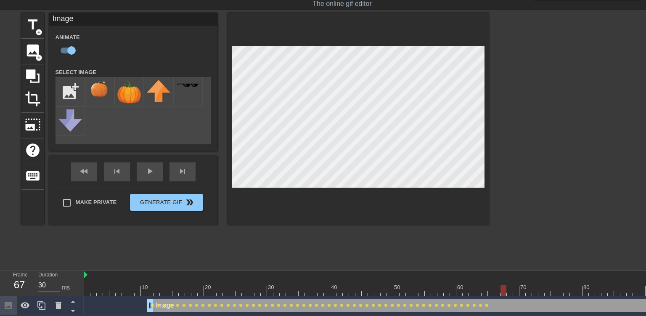
click at [506, 290] on div at bounding box center [415, 290] width 662 height 11
click at [508, 292] on div at bounding box center [415, 290] width 662 height 11
click at [516, 292] on div at bounding box center [415, 290] width 662 height 11
click at [485, 292] on div at bounding box center [415, 290] width 662 height 11
click at [488, 291] on div at bounding box center [415, 290] width 662 height 11
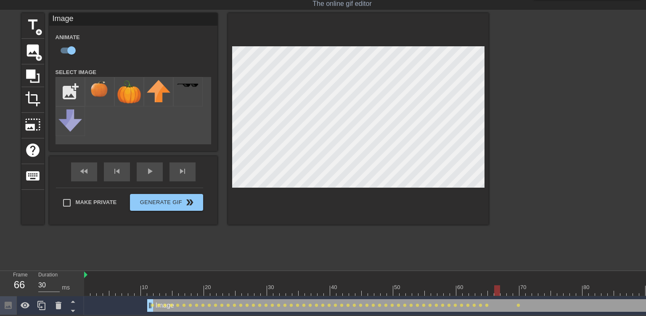
click at [498, 290] on div at bounding box center [415, 290] width 662 height 11
click at [504, 290] on div at bounding box center [415, 290] width 662 height 11
click at [497, 293] on div at bounding box center [415, 290] width 662 height 11
click at [488, 290] on div at bounding box center [415, 290] width 662 height 11
click at [482, 292] on div at bounding box center [415, 290] width 662 height 11
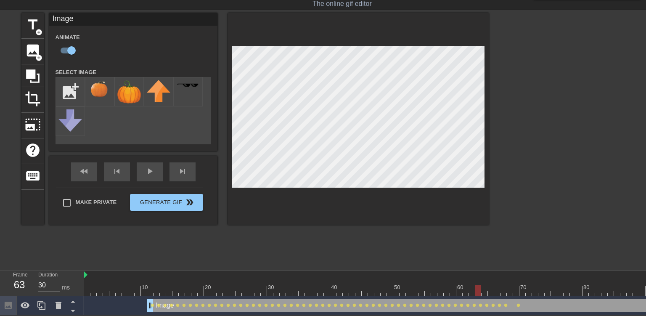
click at [478, 293] on div at bounding box center [415, 290] width 662 height 11
click at [471, 290] on div at bounding box center [415, 290] width 662 height 11
click at [479, 292] on div at bounding box center [415, 290] width 662 height 11
click at [484, 292] on div at bounding box center [415, 290] width 662 height 11
click at [493, 290] on div at bounding box center [415, 290] width 662 height 11
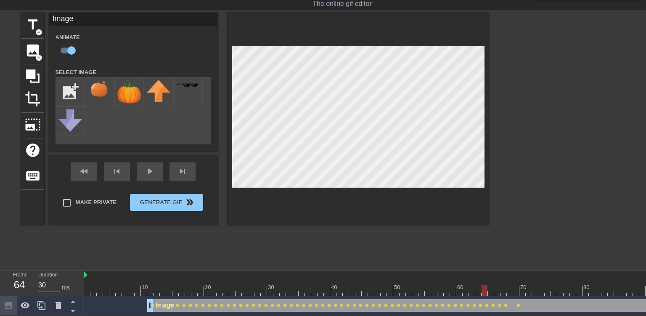
click at [485, 292] on div at bounding box center [415, 290] width 662 height 11
click at [507, 290] on div at bounding box center [415, 290] width 662 height 11
type input "30"
click at [517, 293] on div at bounding box center [415, 290] width 662 height 11
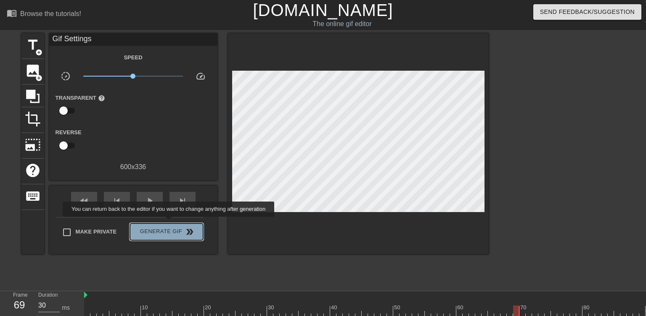
click at [169, 223] on button "Generate Gif double_arrow" at bounding box center [166, 231] width 73 height 17
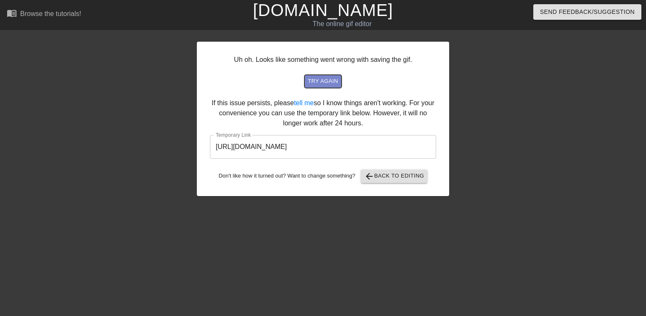
click at [324, 80] on span "try again" at bounding box center [323, 81] width 30 height 10
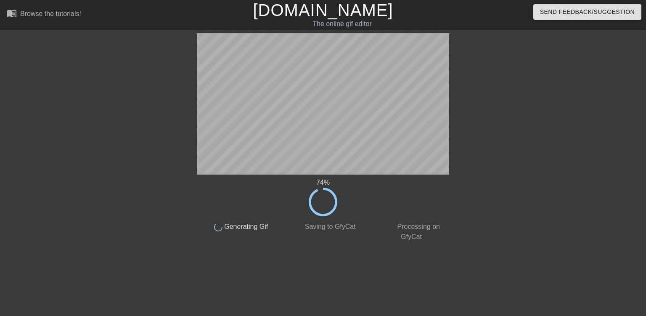
click at [131, 111] on div at bounding box center [124, 159] width 126 height 252
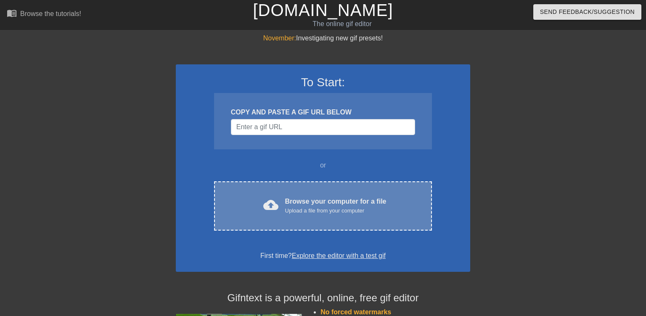
click at [301, 211] on div "Upload a file from your computer" at bounding box center [335, 210] width 101 height 8
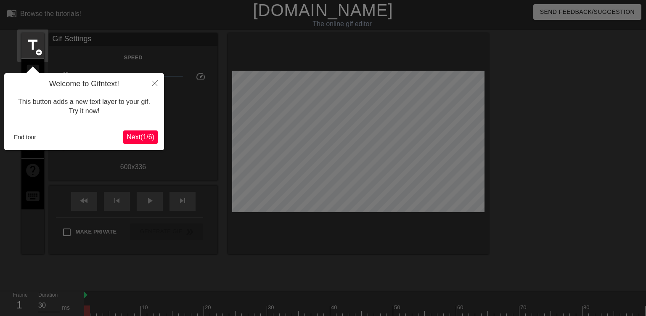
scroll to position [20, 0]
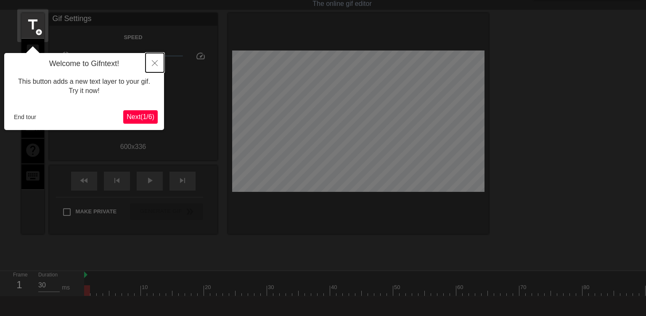
click at [154, 63] on icon "Close" at bounding box center [155, 63] width 6 height 6
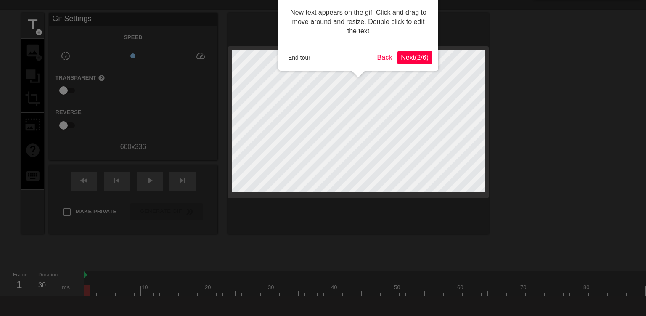
scroll to position [0, 0]
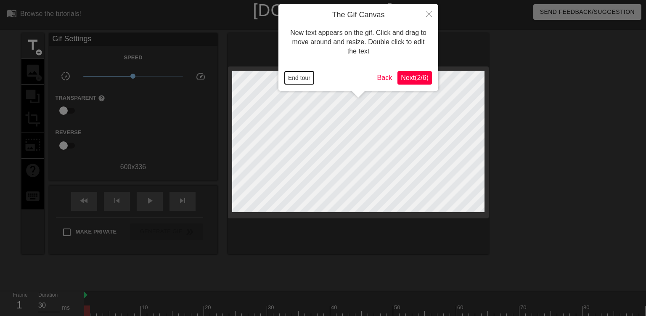
click at [296, 80] on button "End tour" at bounding box center [299, 77] width 29 height 13
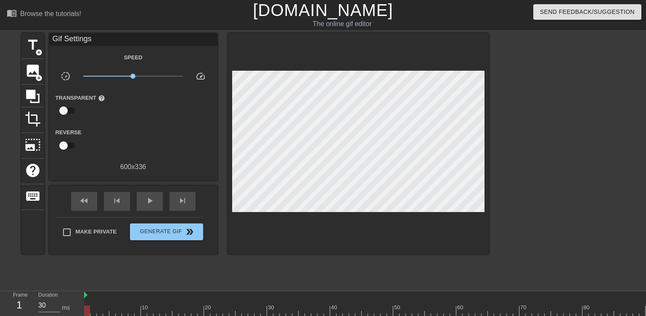
scroll to position [59, 0]
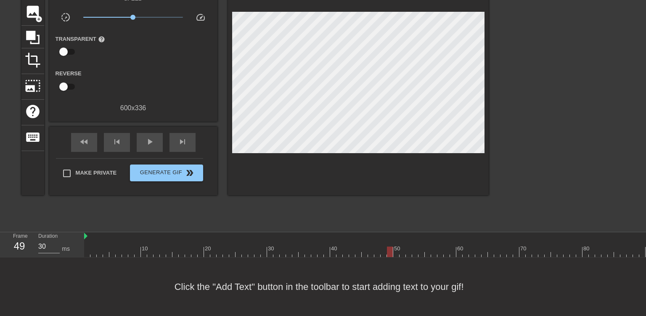
type input "40"
drag, startPoint x: 86, startPoint y: 250, endPoint x: 395, endPoint y: 250, distance: 309.3
click at [393, 250] on div at bounding box center [390, 251] width 6 height 11
click at [31, 18] on span "image" at bounding box center [33, 12] width 16 height 16
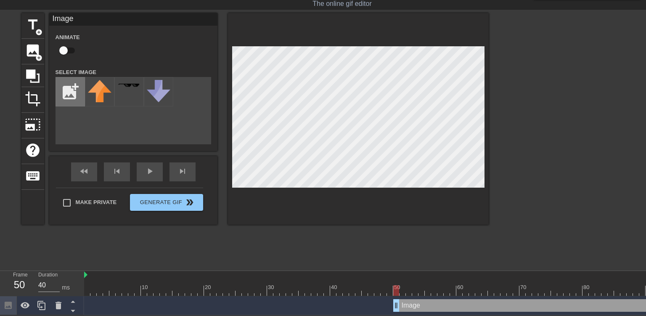
click at [67, 91] on input "file" at bounding box center [70, 91] width 29 height 29
type input "C:\fakepath\round-pumpkin_copy-removebg-preview.png"
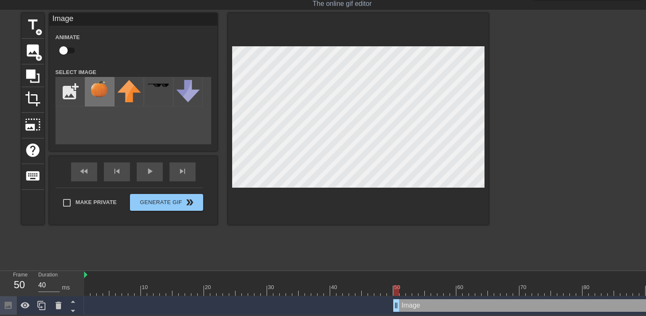
click at [96, 85] on img at bounding box center [100, 89] width 24 height 19
click at [68, 50] on input "checkbox" at bounding box center [64, 50] width 48 height 16
checkbox input "true"
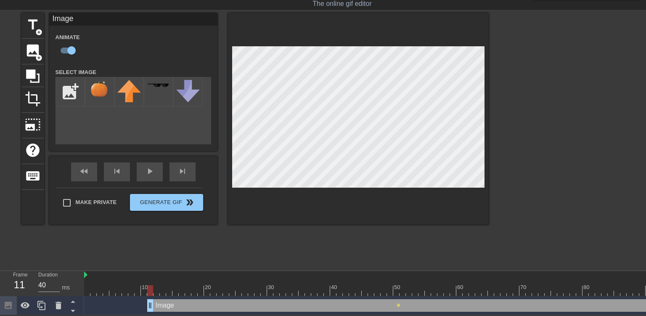
drag, startPoint x: 394, startPoint y: 305, endPoint x: 149, endPoint y: 309, distance: 245.5
click at [149, 309] on div "10 20 30 40 50 60 70 80 90 100 Image drag_handle drag_handle lens" at bounding box center [364, 293] width 561 height 44
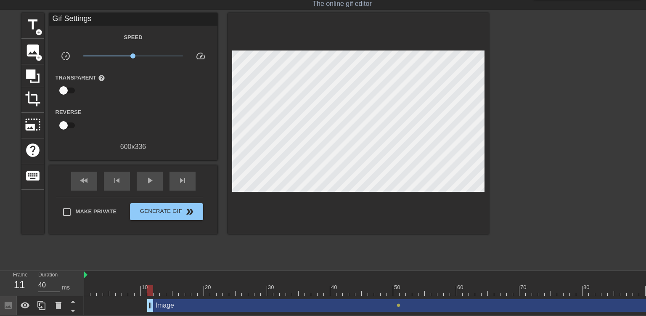
click at [395, 296] on div "Image drag_handle drag_handle lens" at bounding box center [415, 305] width 662 height 19
click at [396, 294] on div at bounding box center [415, 290] width 662 height 11
click at [389, 292] on div at bounding box center [415, 290] width 662 height 11
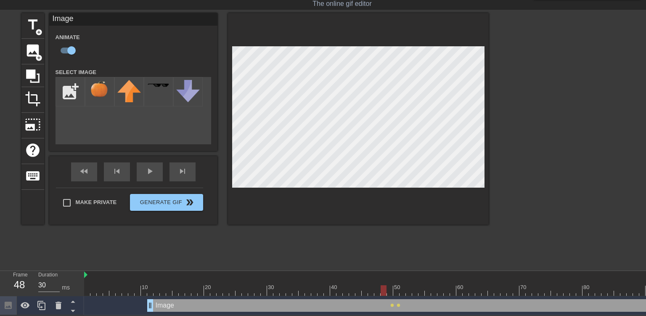
click at [383, 290] on div at bounding box center [415, 290] width 662 height 11
click at [377, 290] on div at bounding box center [415, 290] width 662 height 11
click at [369, 292] on div at bounding box center [415, 290] width 662 height 11
click at [366, 291] on div at bounding box center [415, 290] width 662 height 11
click at [372, 289] on div at bounding box center [415, 290] width 662 height 11
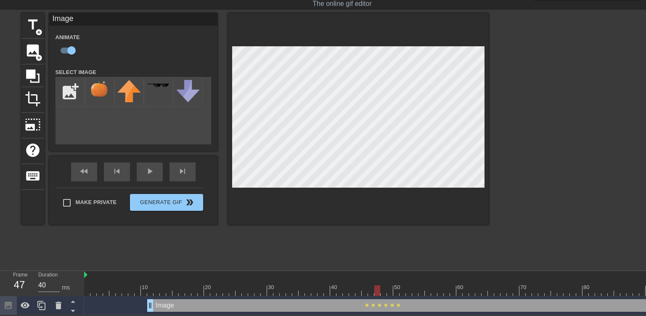
click at [379, 292] on div at bounding box center [415, 290] width 662 height 11
type input "30"
click at [402, 292] on div at bounding box center [415, 290] width 662 height 11
click at [408, 292] on div at bounding box center [415, 290] width 662 height 11
